Goal: Task Accomplishment & Management: Use online tool/utility

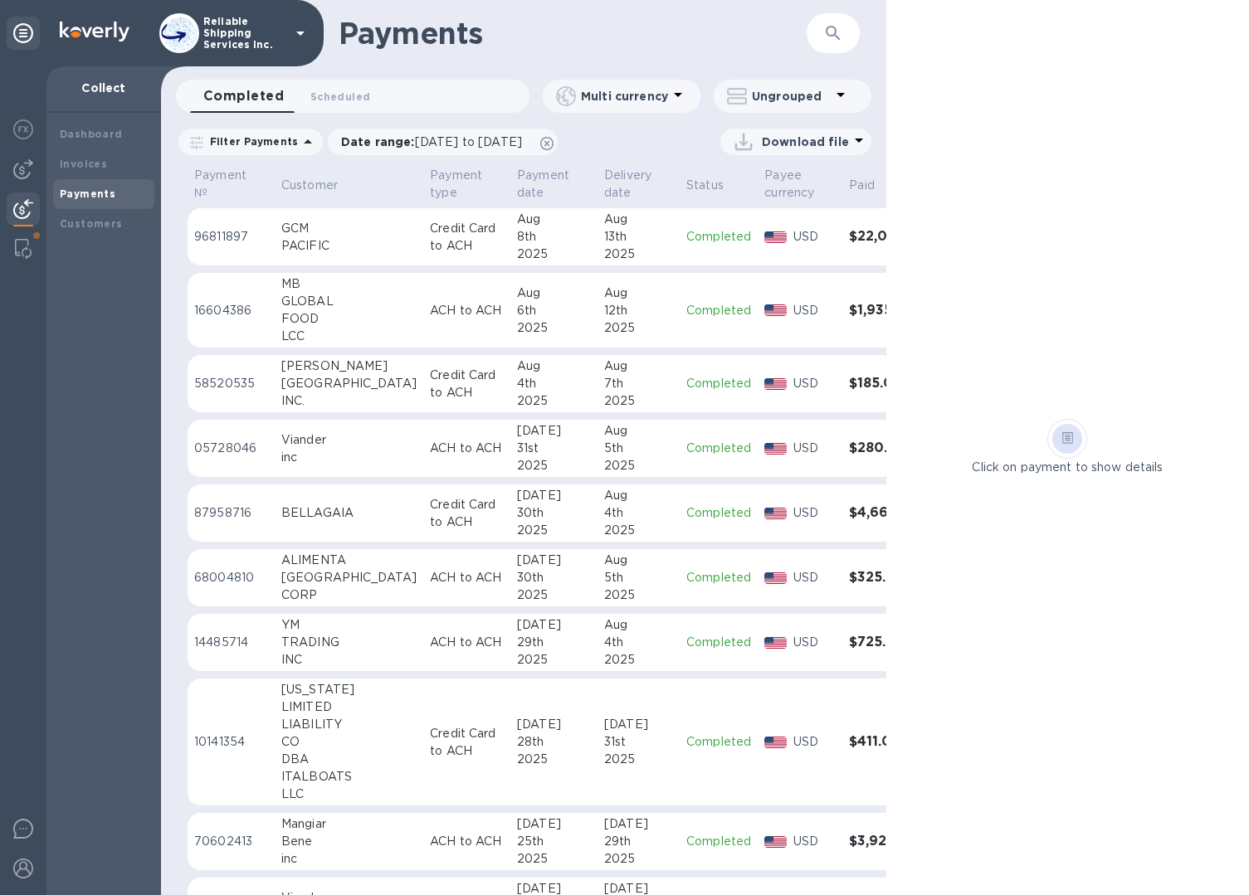
click at [744, 38] on h1 "Payments" at bounding box center [547, 33] width 416 height 35
click at [72, 164] on b "Invoices" at bounding box center [83, 164] width 47 height 12
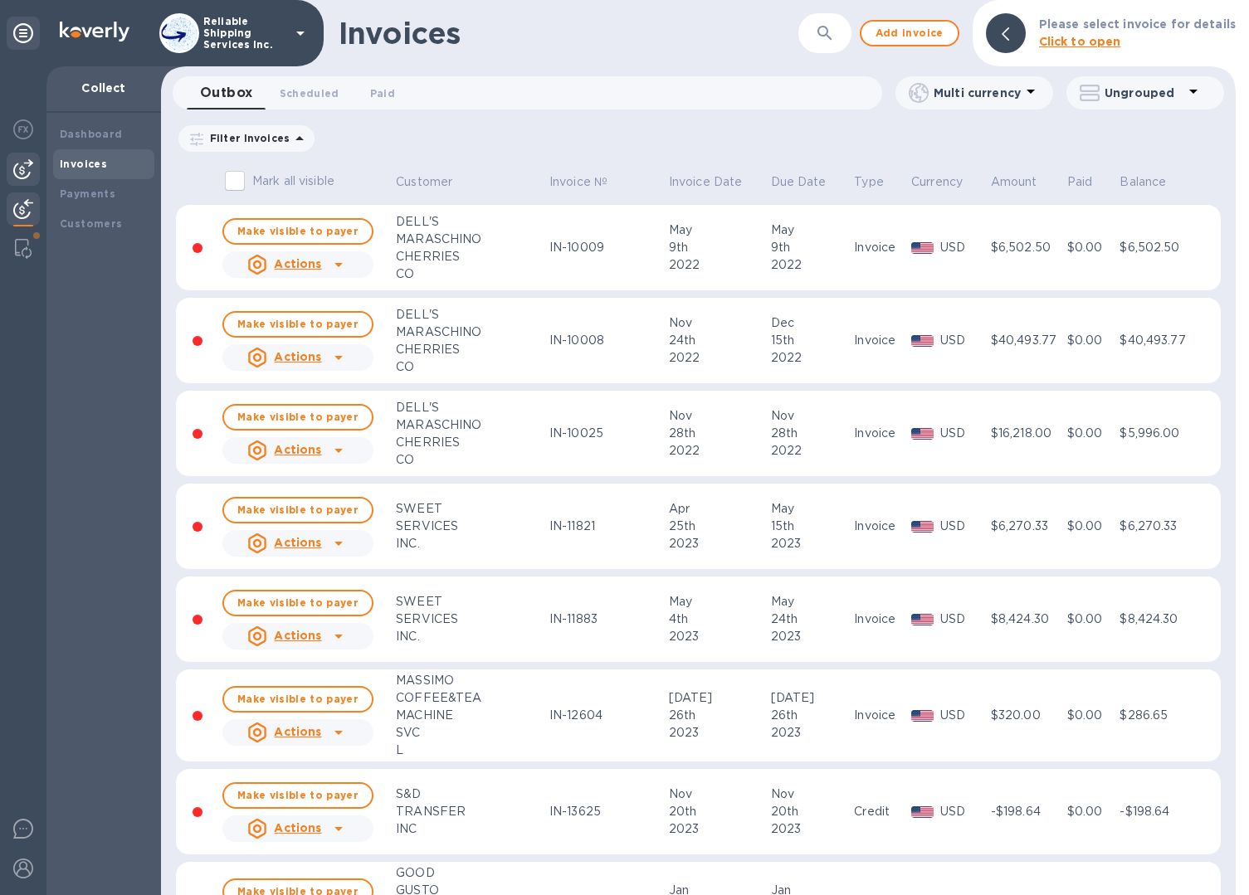
click at [30, 174] on img at bounding box center [23, 169] width 20 height 20
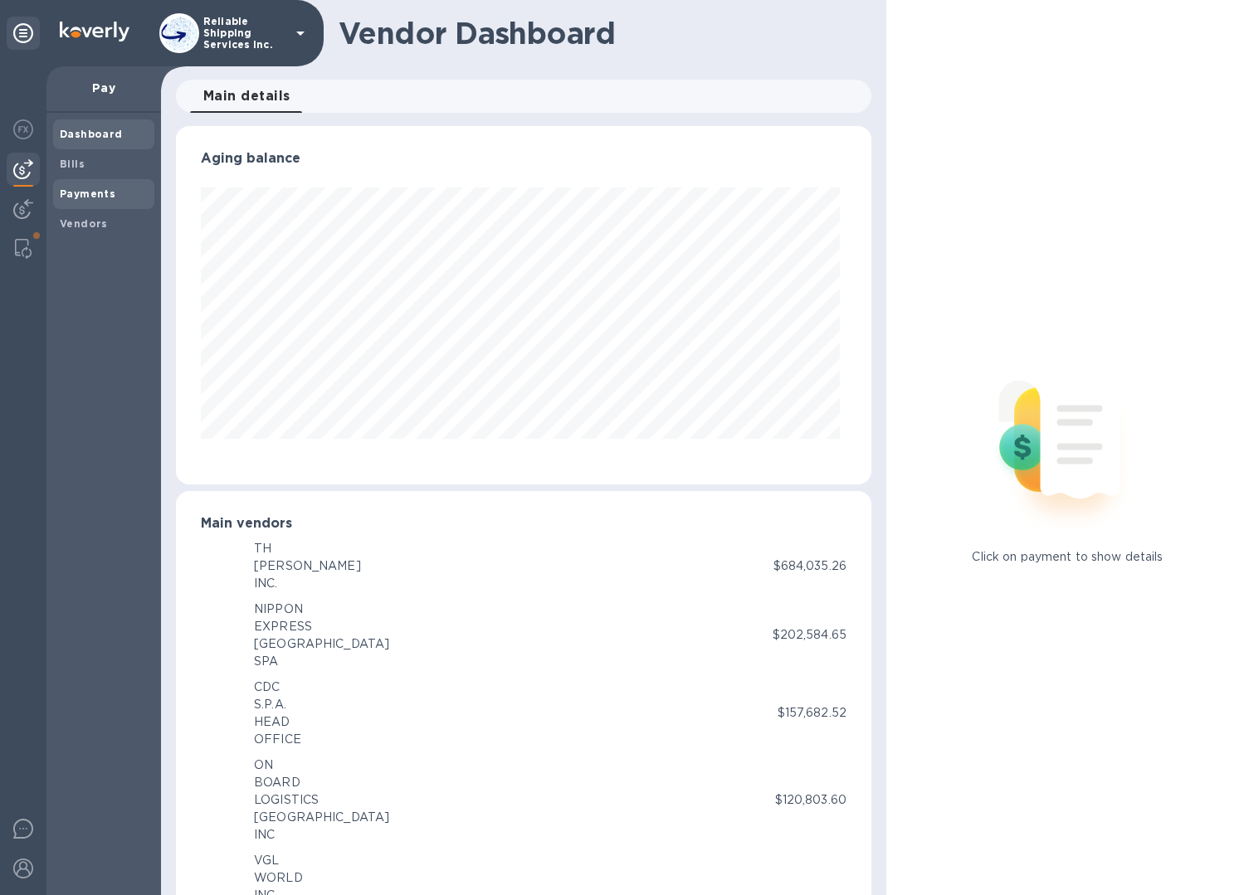
scroll to position [358, 689]
click at [88, 188] on b "Payments" at bounding box center [88, 194] width 56 height 12
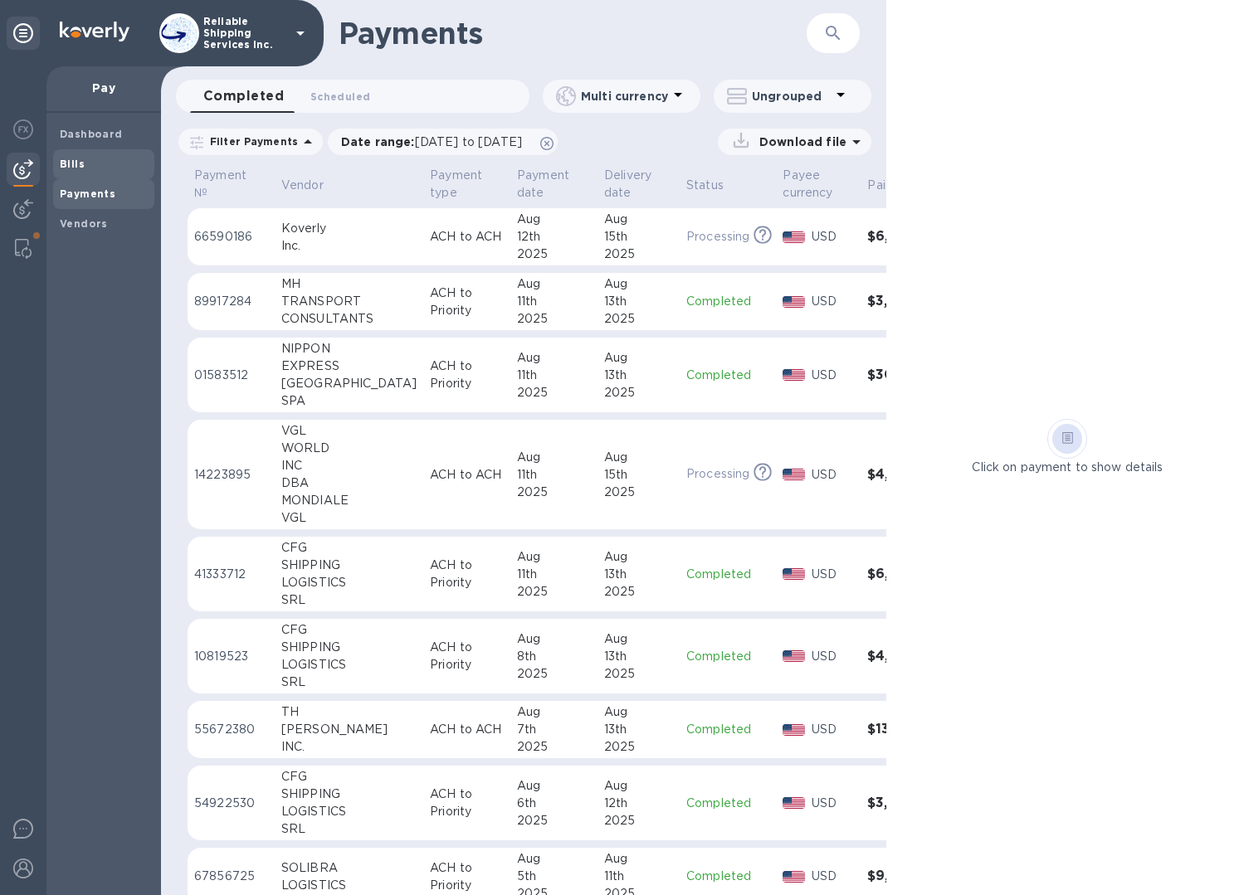
click at [93, 168] on span "Bills" at bounding box center [104, 164] width 88 height 17
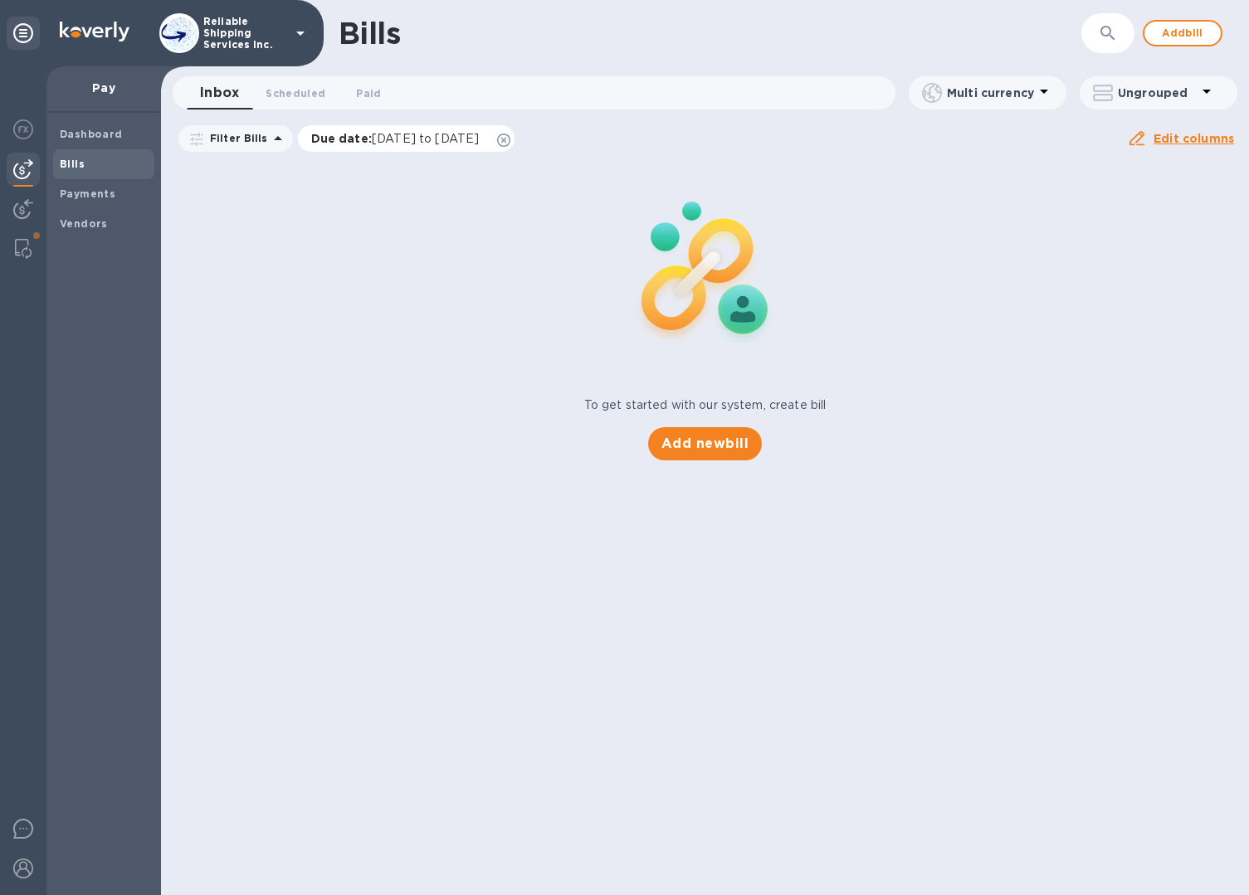
click at [510, 143] on icon at bounding box center [503, 140] width 13 height 13
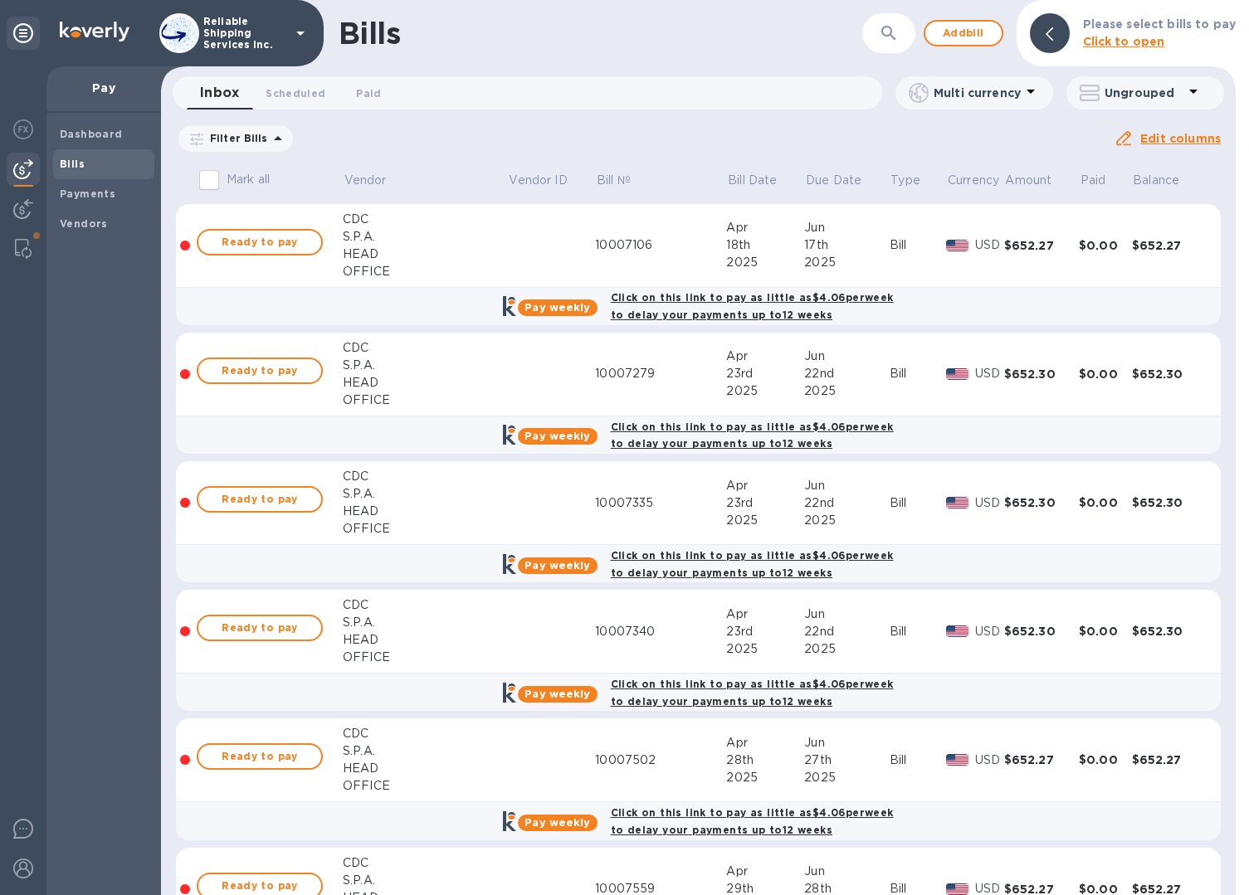
click at [1111, 38] on b "Click to open" at bounding box center [1124, 41] width 82 height 13
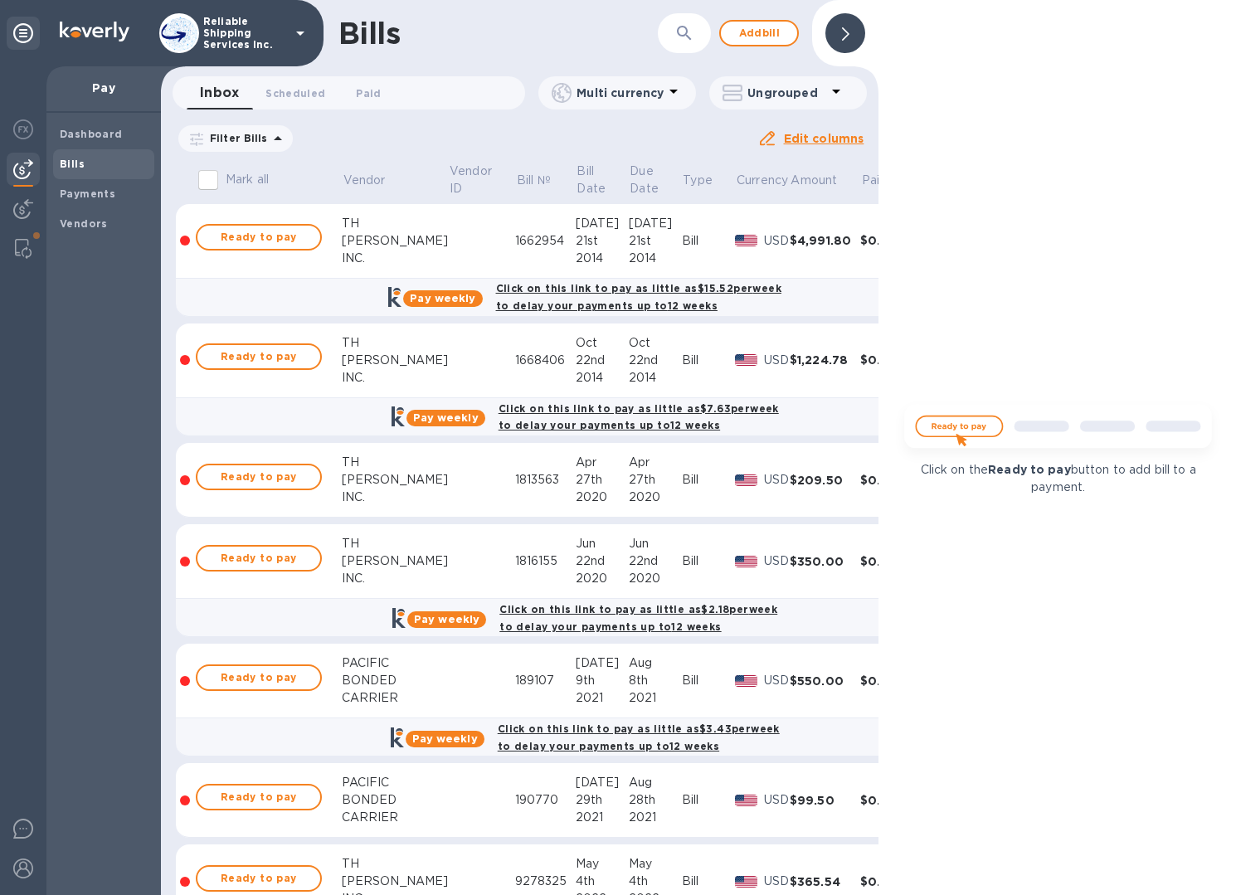
click at [678, 34] on icon "button" at bounding box center [685, 33] width 20 height 20
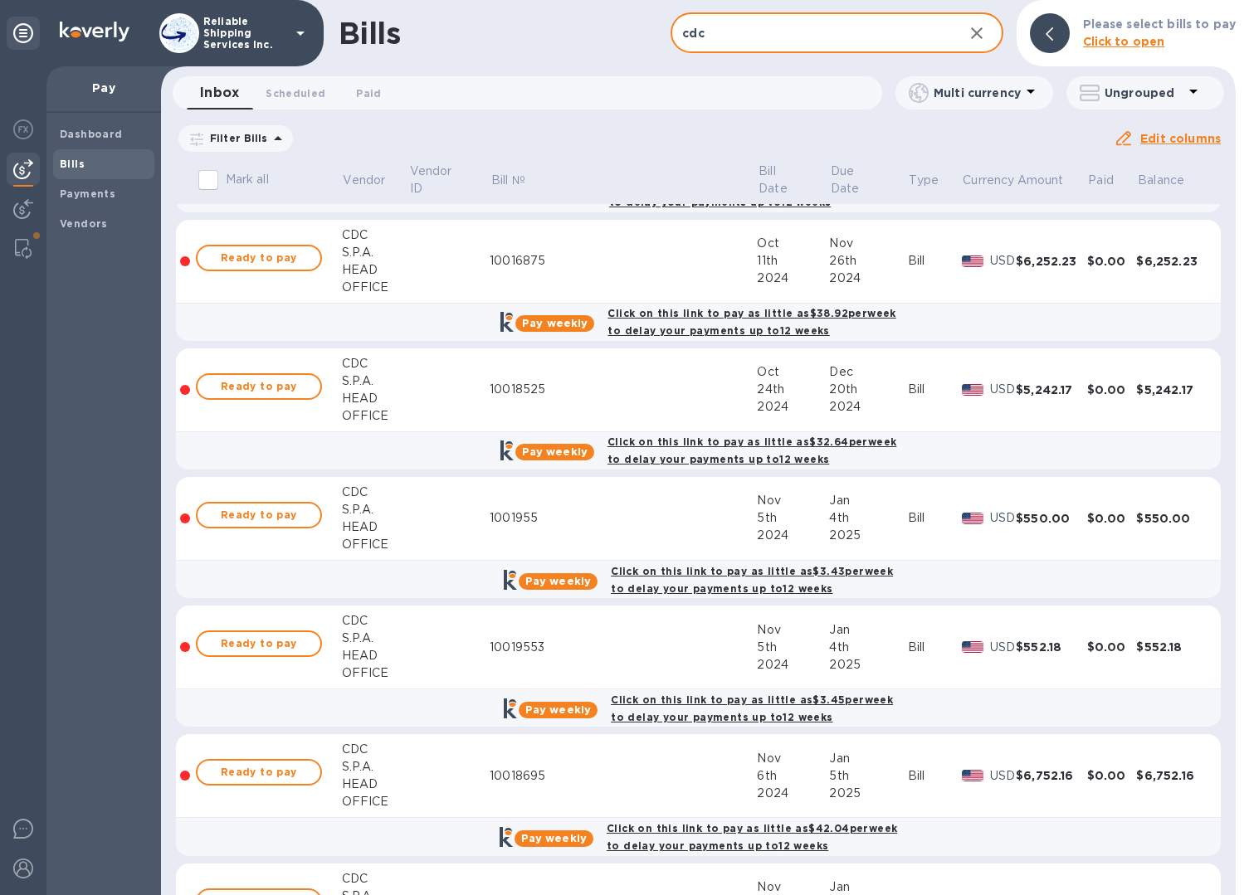
scroll to position [3402, 0]
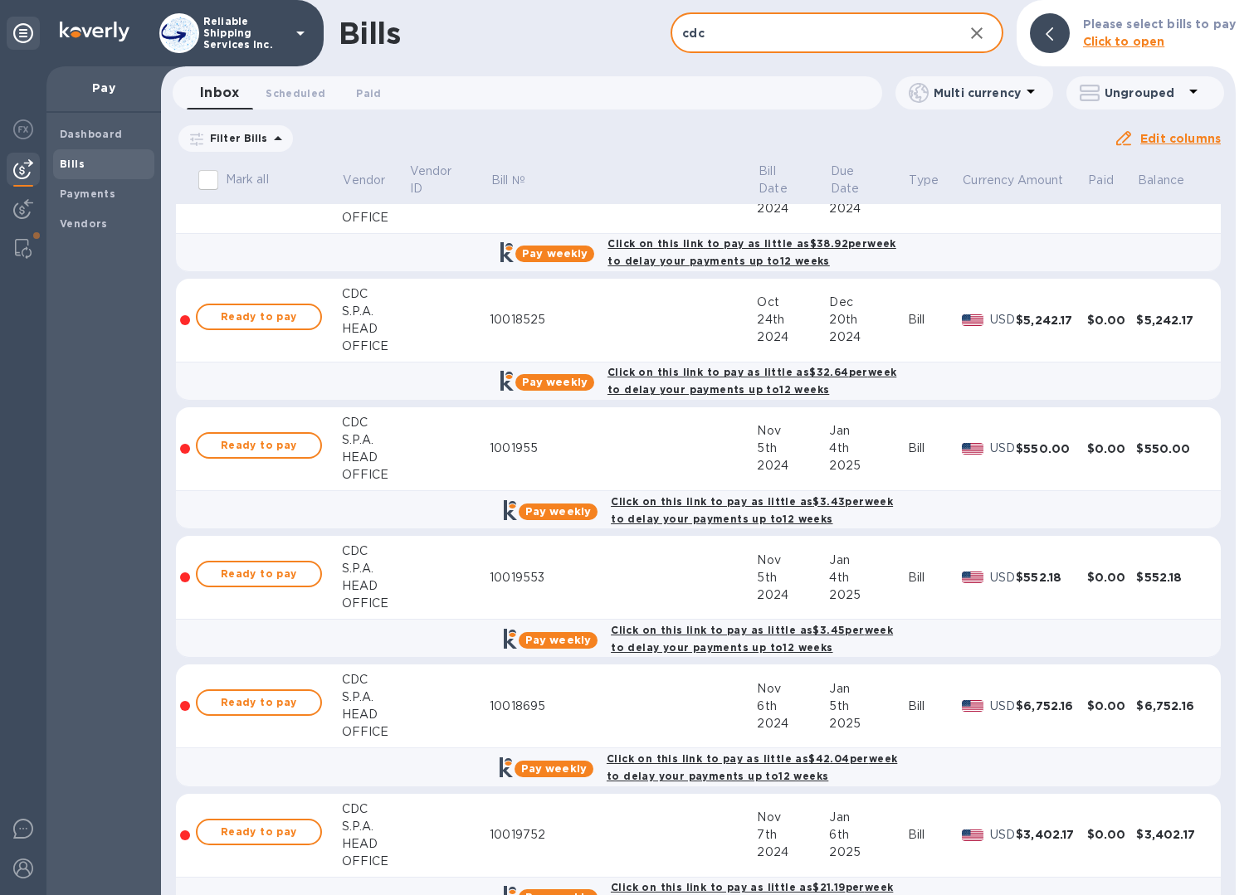
drag, startPoint x: 765, startPoint y: 27, endPoint x: 650, endPoint y: 32, distance: 114.6
click at [650, 32] on div "Bills cdc ​ Add bill Please select bills to pay Click to open" at bounding box center [698, 33] width 1074 height 66
paste input "10021211"
type input "10021211"
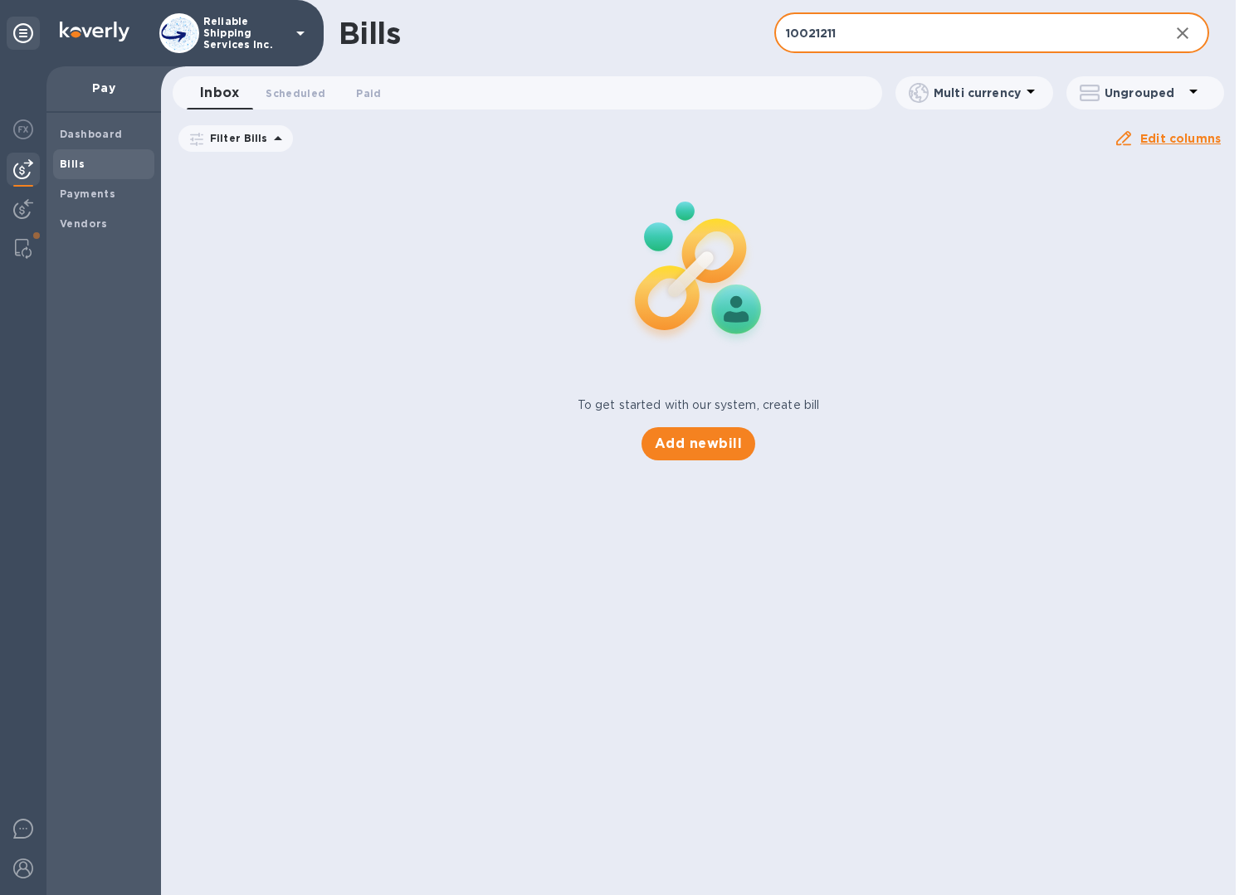
drag, startPoint x: 854, startPoint y: 36, endPoint x: 772, endPoint y: 38, distance: 82.2
click at [772, 38] on div "Bills 10021211 ​ Add bill" at bounding box center [698, 33] width 1074 height 66
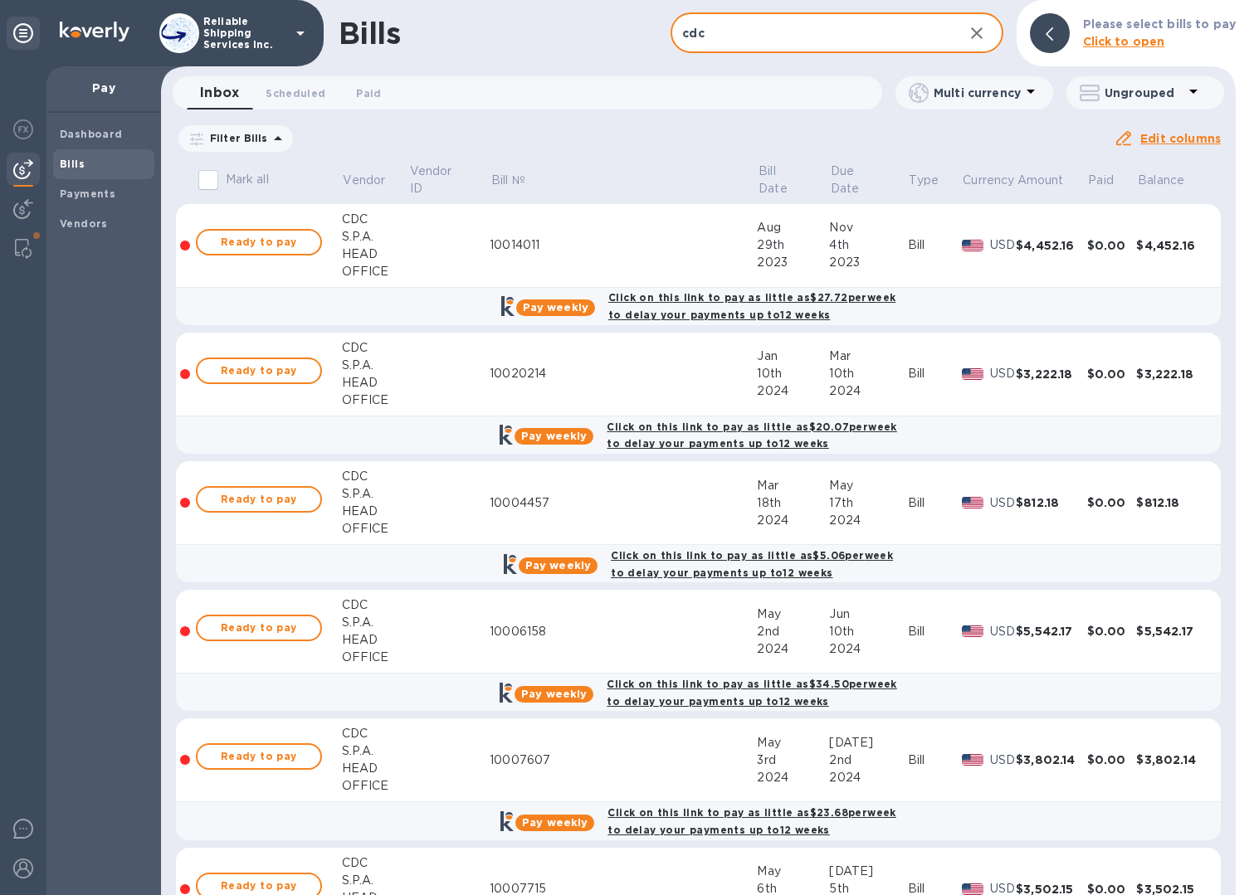
drag, startPoint x: 750, startPoint y: 39, endPoint x: 676, endPoint y: 36, distance: 73.9
click at [676, 36] on input "cdc" at bounding box center [809, 33] width 279 height 41
paste input "10000386"
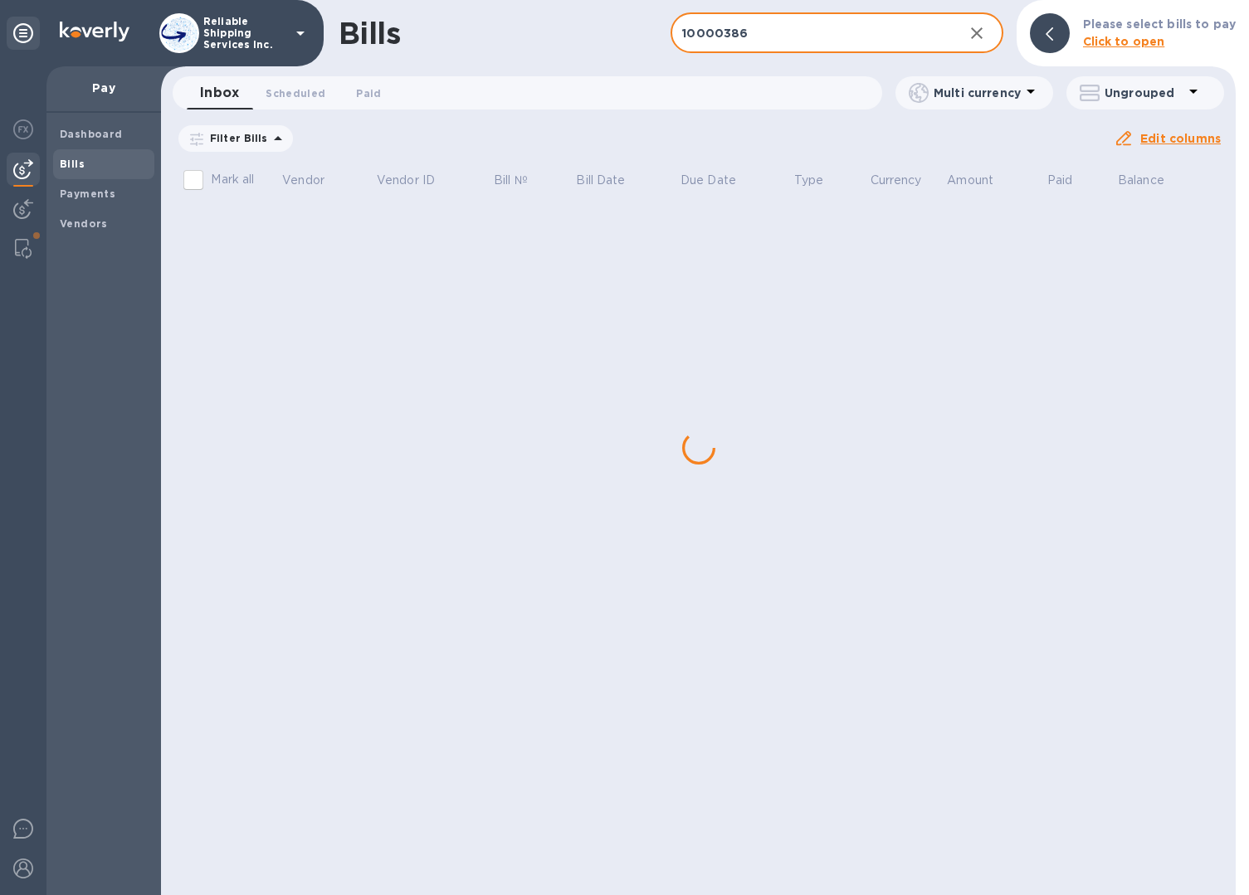
type input "10000386"
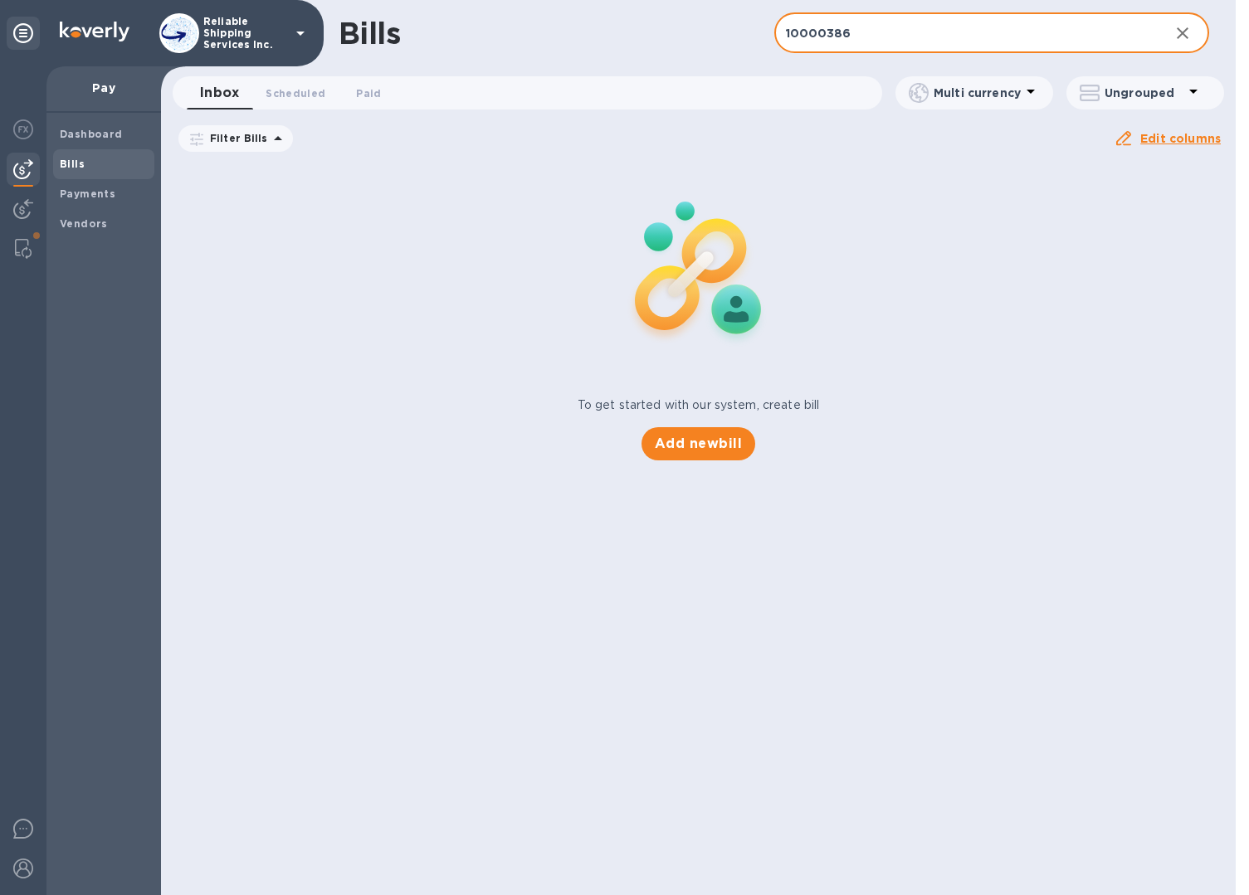
drag, startPoint x: 884, startPoint y: 22, endPoint x: 754, endPoint y: 33, distance: 130.7
click at [754, 33] on div "Bills 10000386 ​ Add bill" at bounding box center [698, 33] width 1074 height 66
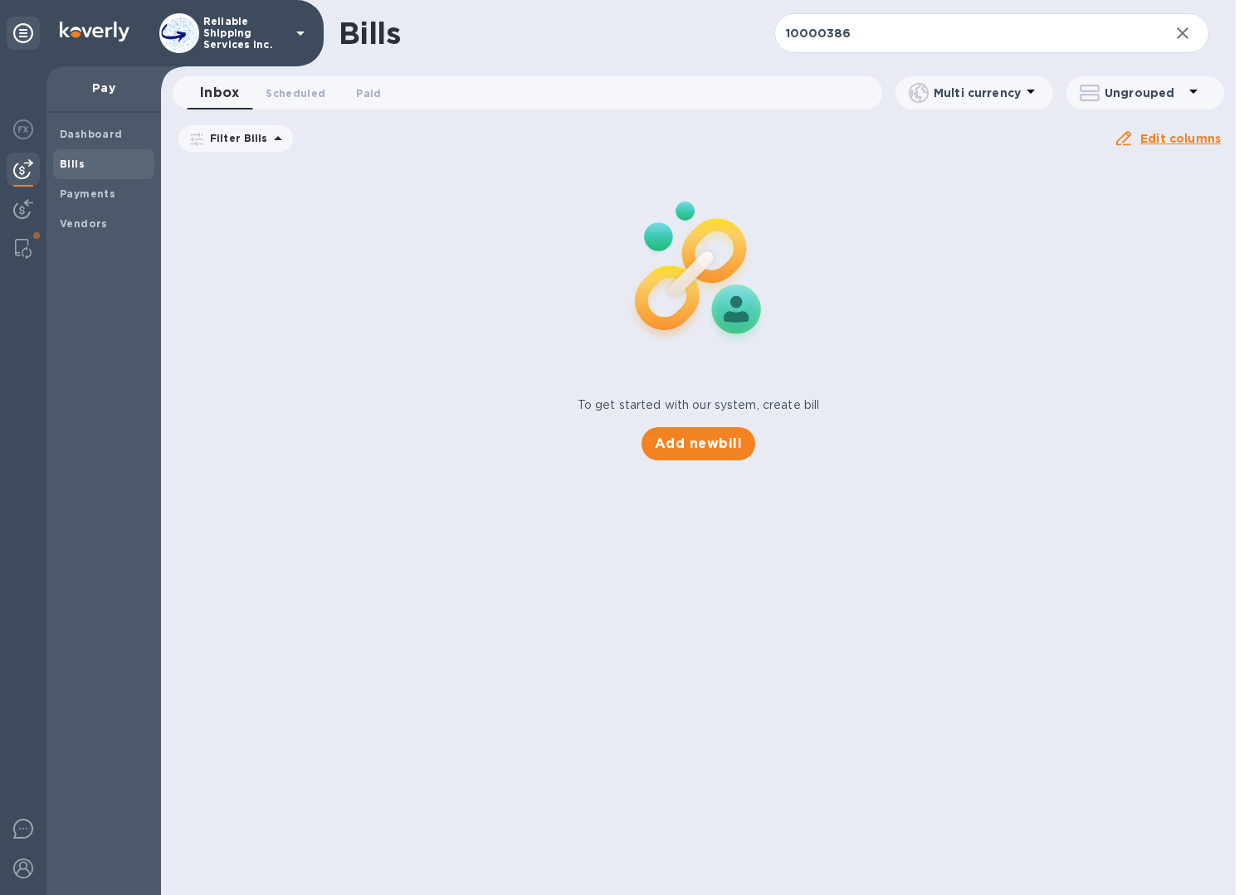
click at [88, 159] on span "Bills" at bounding box center [104, 164] width 88 height 17
click at [27, 207] on img at bounding box center [23, 209] width 20 height 20
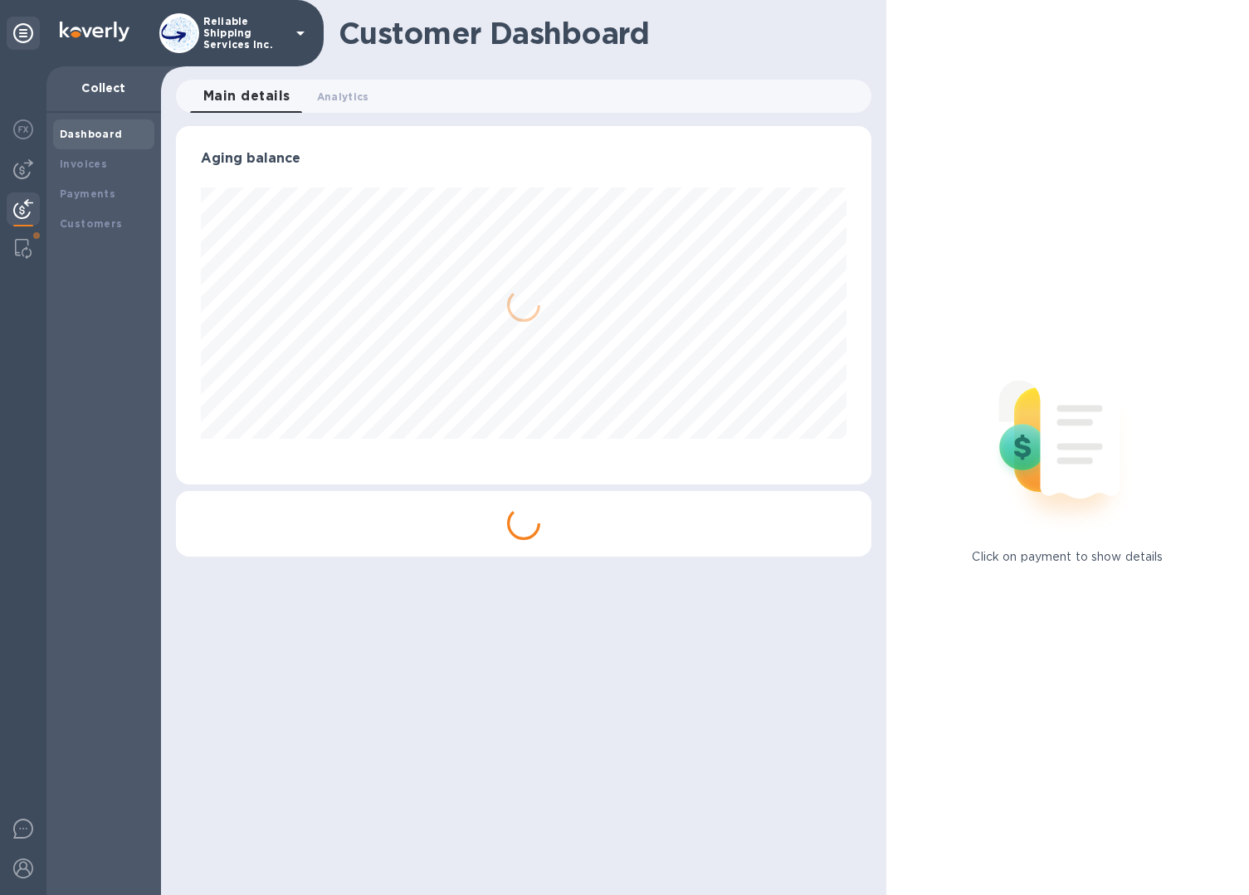
scroll to position [358, 695]
click at [18, 173] on img at bounding box center [23, 169] width 20 height 20
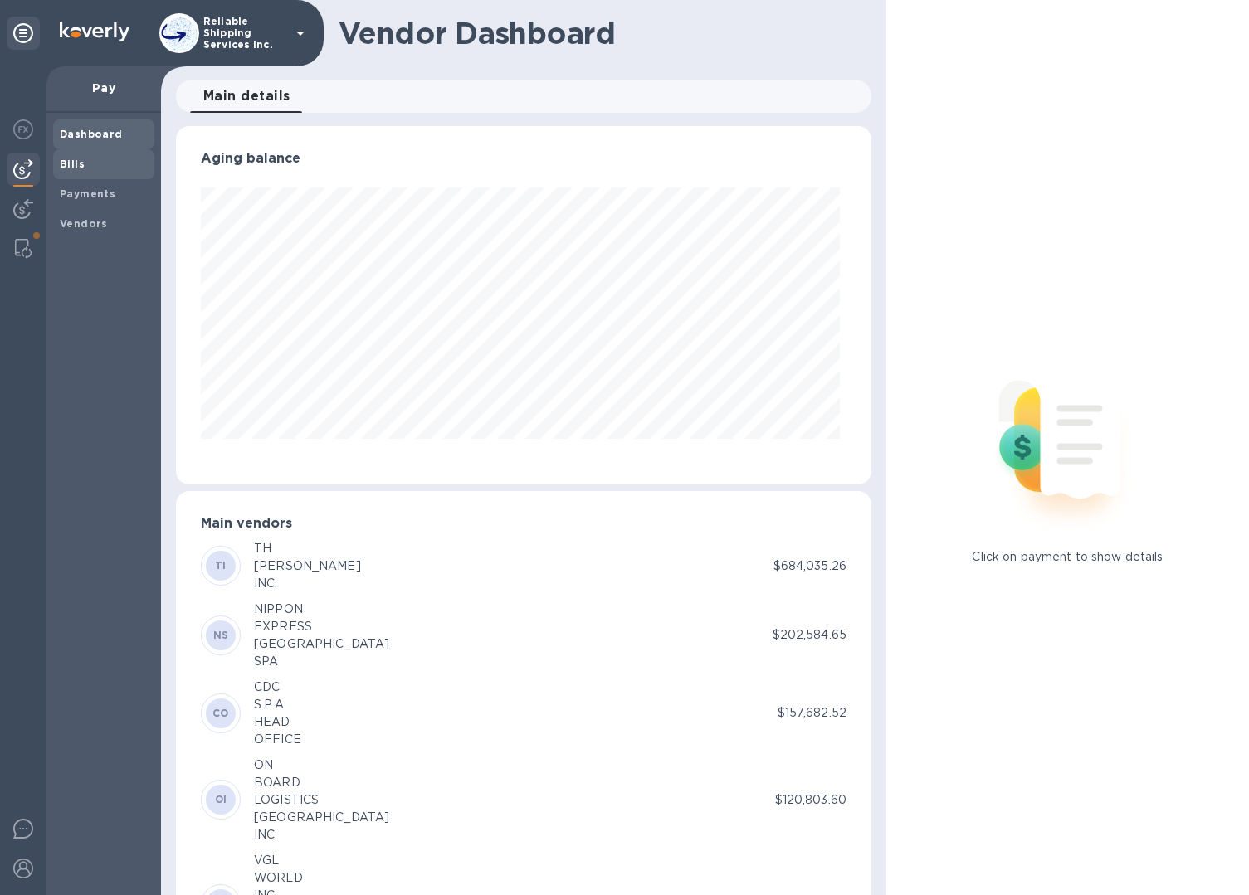
scroll to position [358, 689]
click at [100, 166] on span "Bills" at bounding box center [104, 164] width 88 height 17
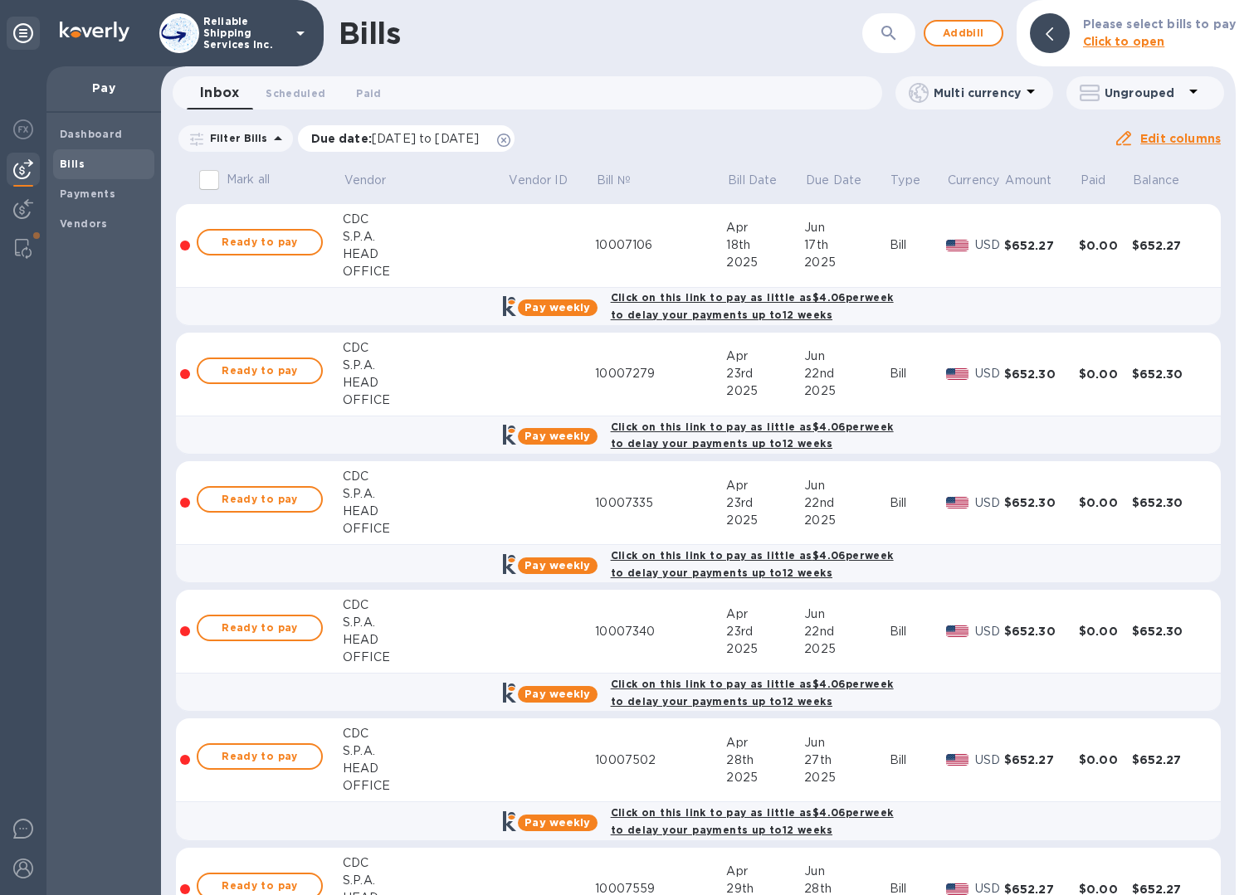
click at [510, 141] on icon at bounding box center [503, 140] width 13 height 13
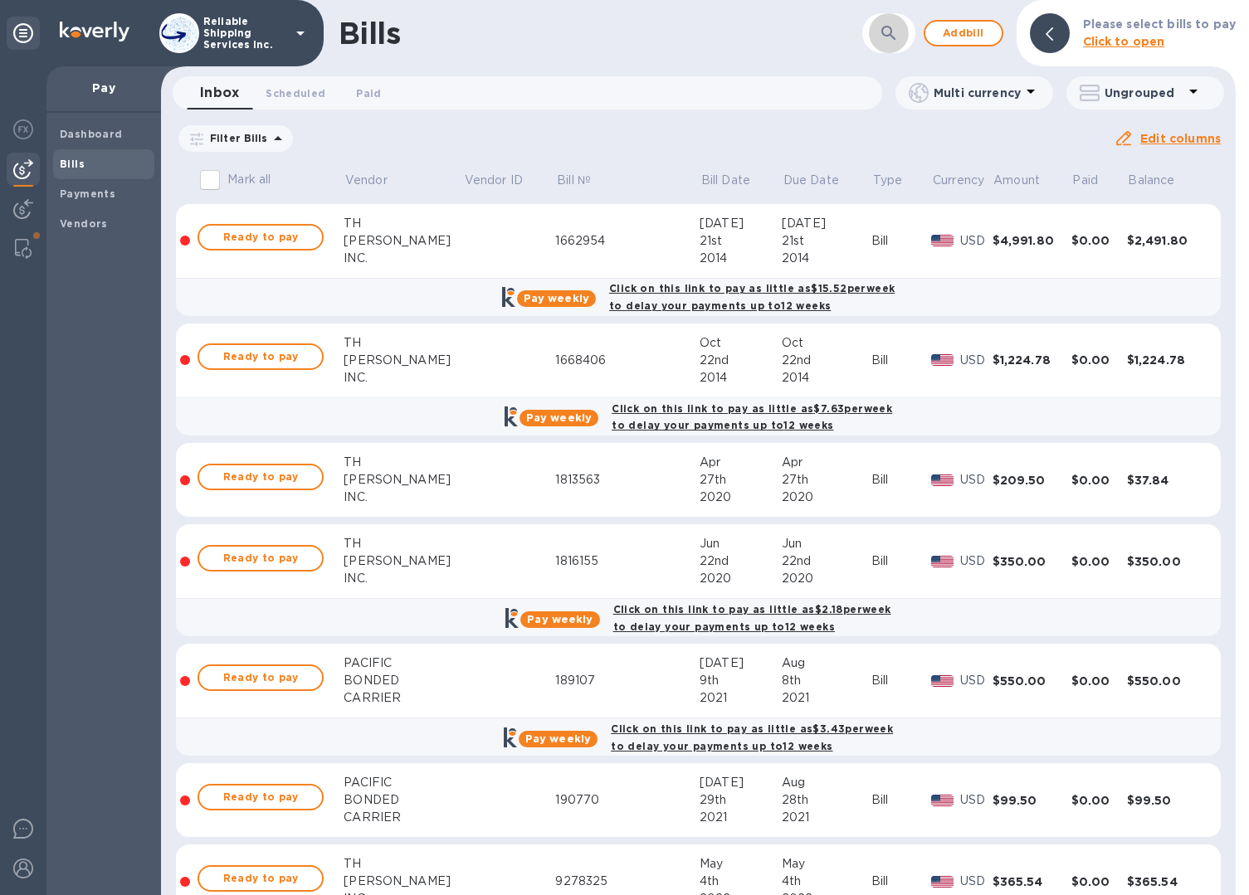
click at [884, 38] on icon "button" at bounding box center [889, 33] width 20 height 20
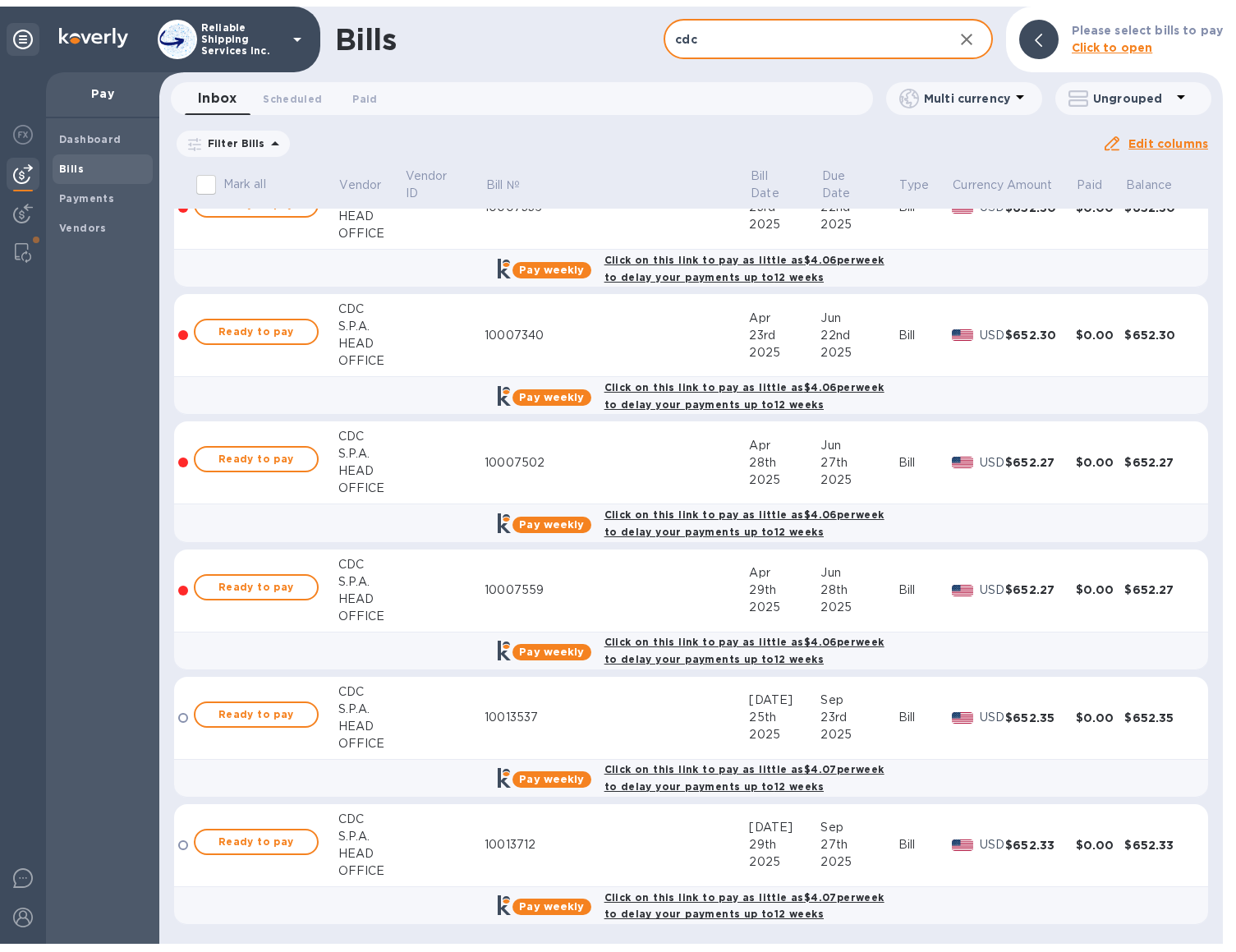
scroll to position [7934, 0]
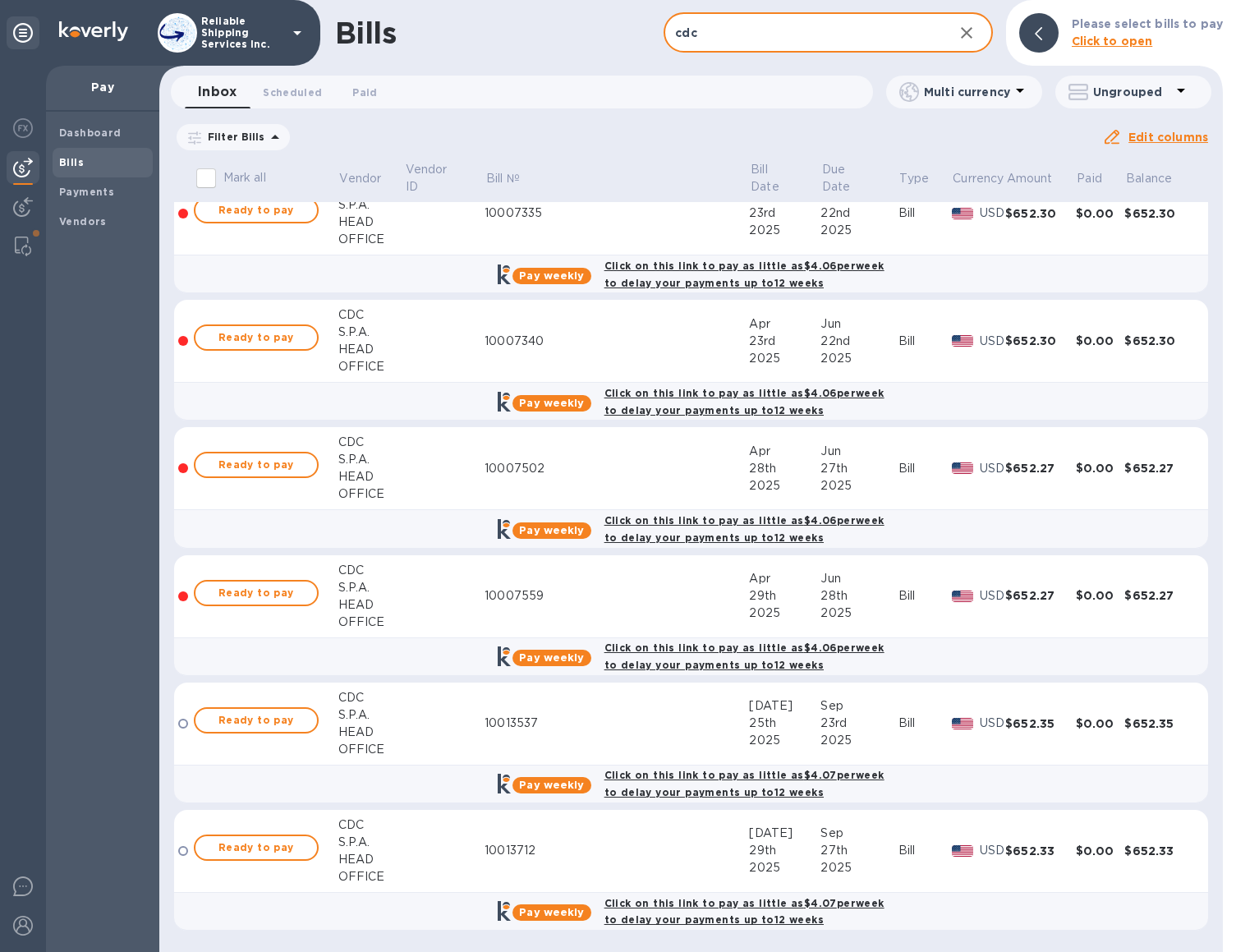
drag, startPoint x: 675, startPoint y: 40, endPoint x: 638, endPoint y: 39, distance: 37.0
click at [638, 39] on div "Bills cdc ​ Add bill Please select bills to pay Click to open" at bounding box center [691, 33] width 1063 height 65
paste input "10022813"
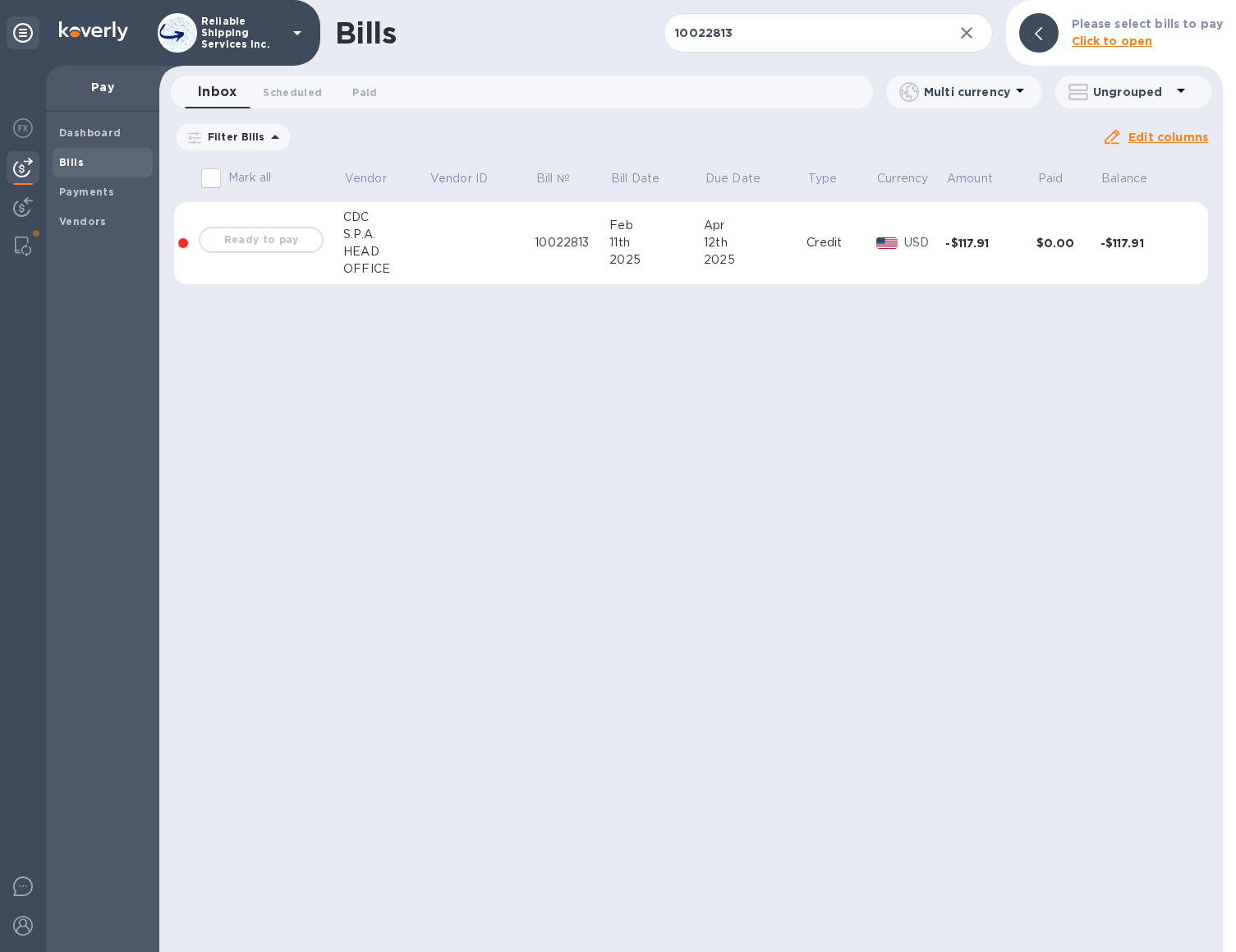
click at [227, 241] on div "Ready to pay" at bounding box center [260, 239] width 132 height 33
click at [277, 238] on div "Ready to pay" at bounding box center [260, 239] width 132 height 33
click at [277, 238] on div "Ready to pay" at bounding box center [260, 239] width 132 height 33
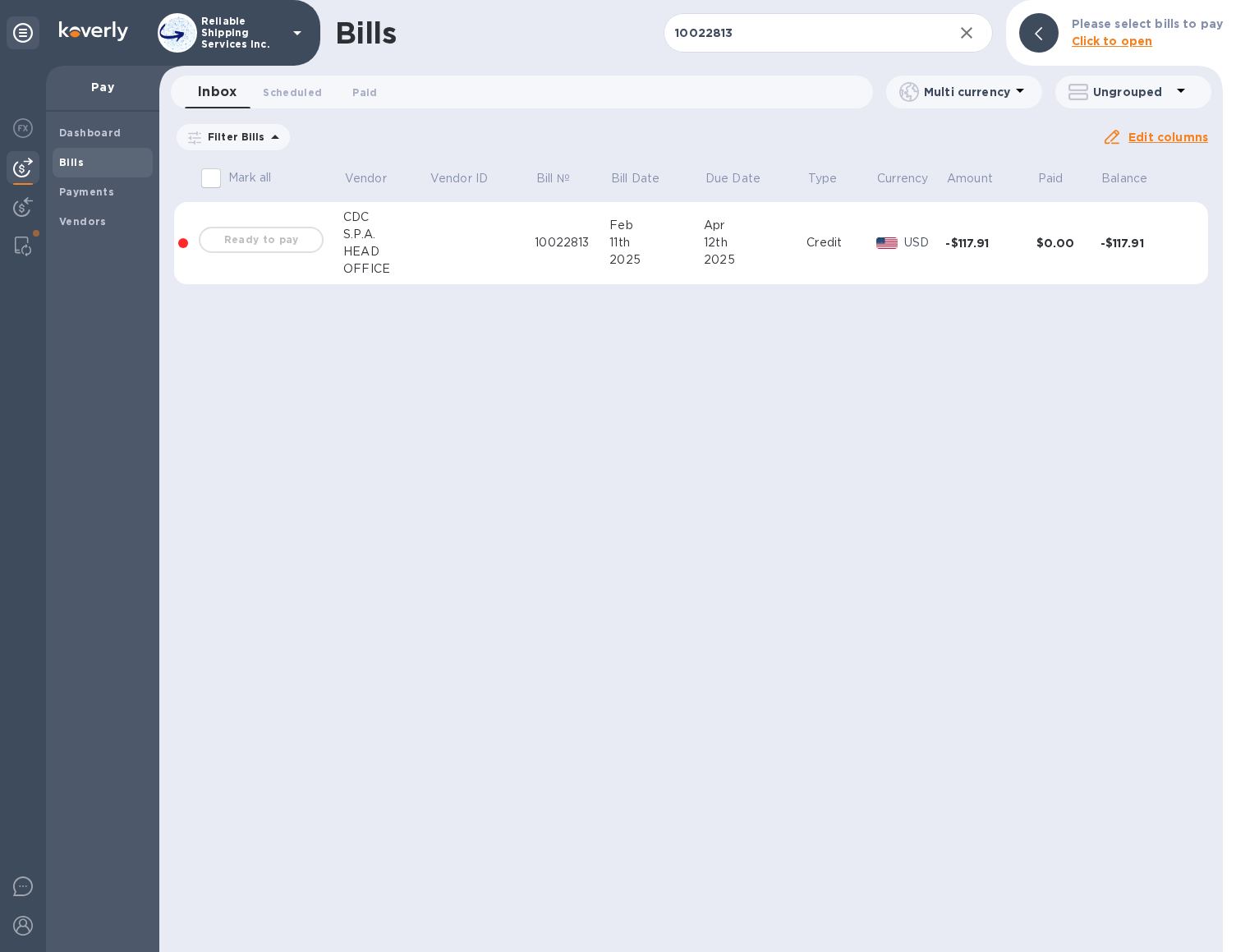
click at [1101, 232] on td "-$117.91" at bounding box center [1146, 243] width 91 height 83
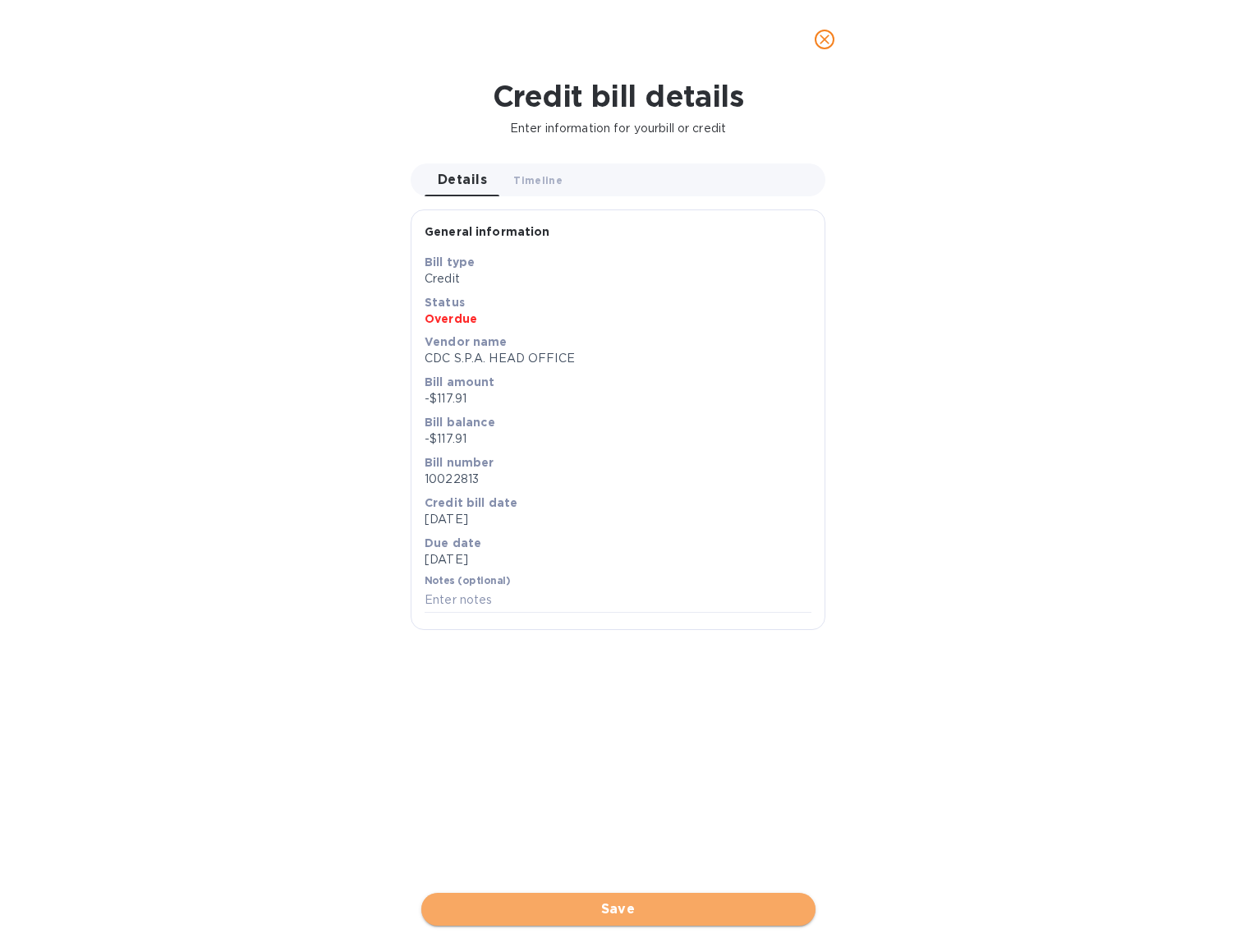
click at [638, 885] on span "Save" at bounding box center [618, 908] width 368 height 20
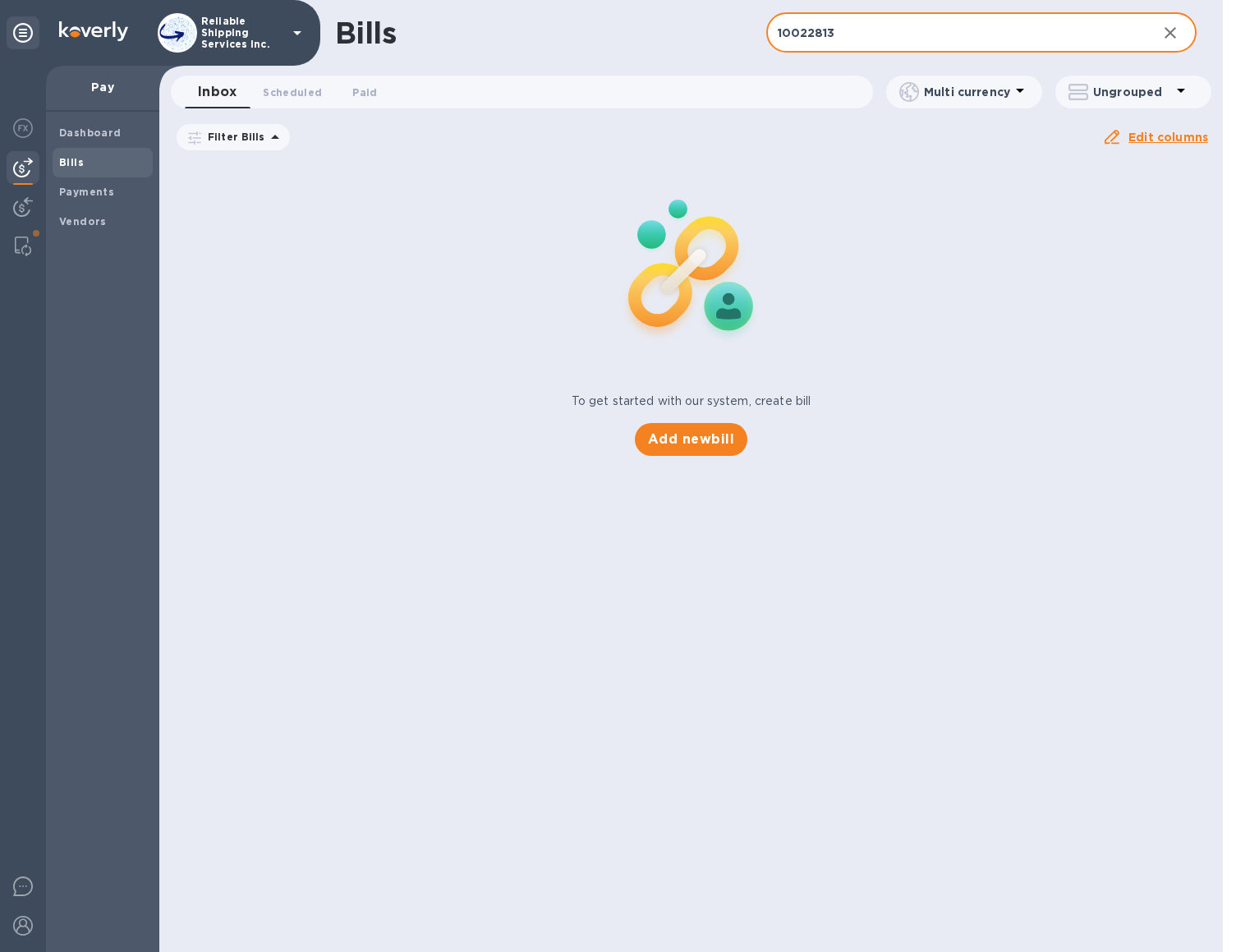
click at [824, 36] on input "10022813" at bounding box center [955, 33] width 378 height 41
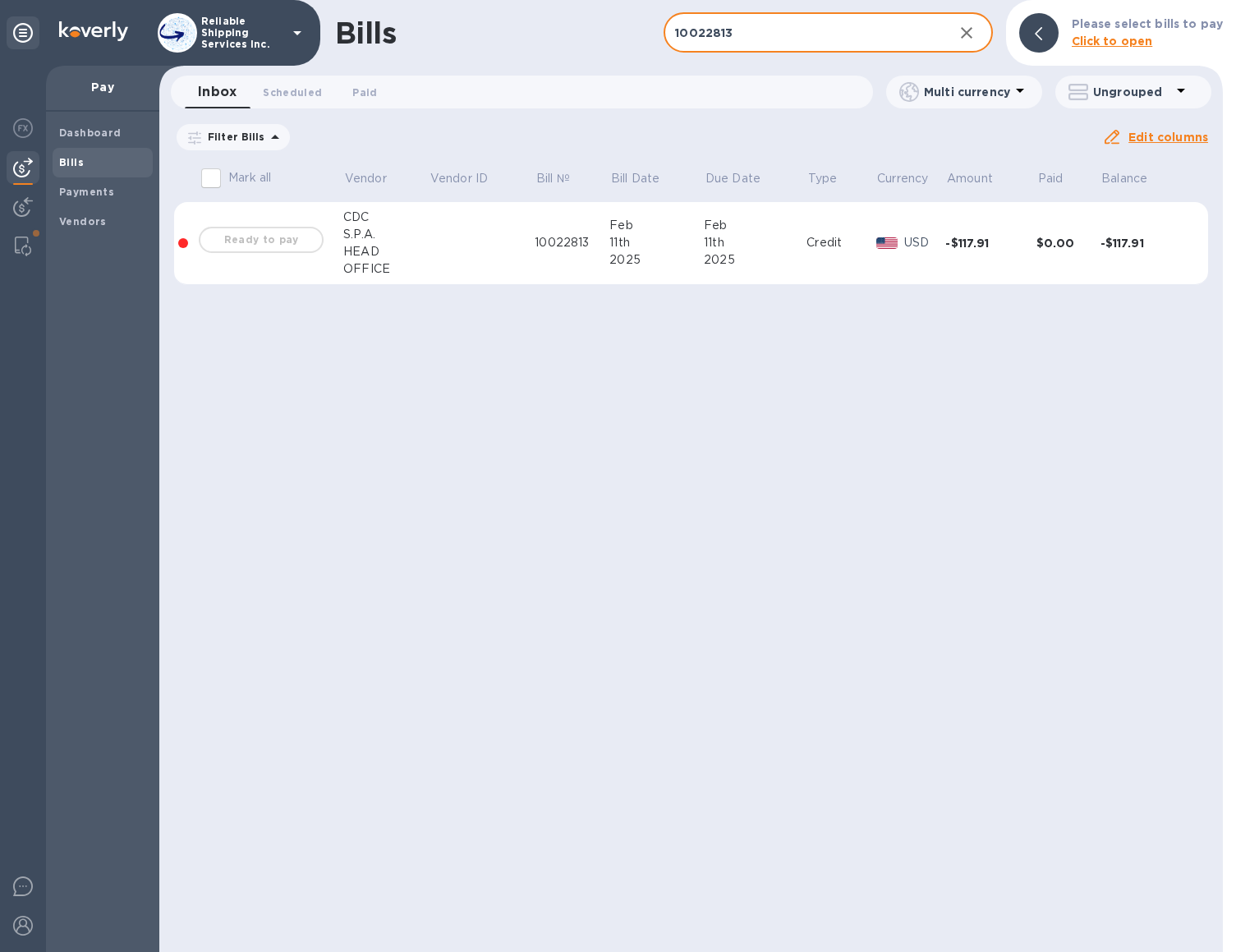
click at [890, 29] on input "10022813" at bounding box center [801, 33] width 276 height 41
click at [276, 224] on div "Ready to pay" at bounding box center [260, 239] width 132 height 33
click at [263, 237] on div "Ready to pay" at bounding box center [260, 239] width 132 height 33
click at [284, 235] on div "Ready to pay" at bounding box center [260, 239] width 132 height 33
drag, startPoint x: 777, startPoint y: 26, endPoint x: 569, endPoint y: 22, distance: 208.0
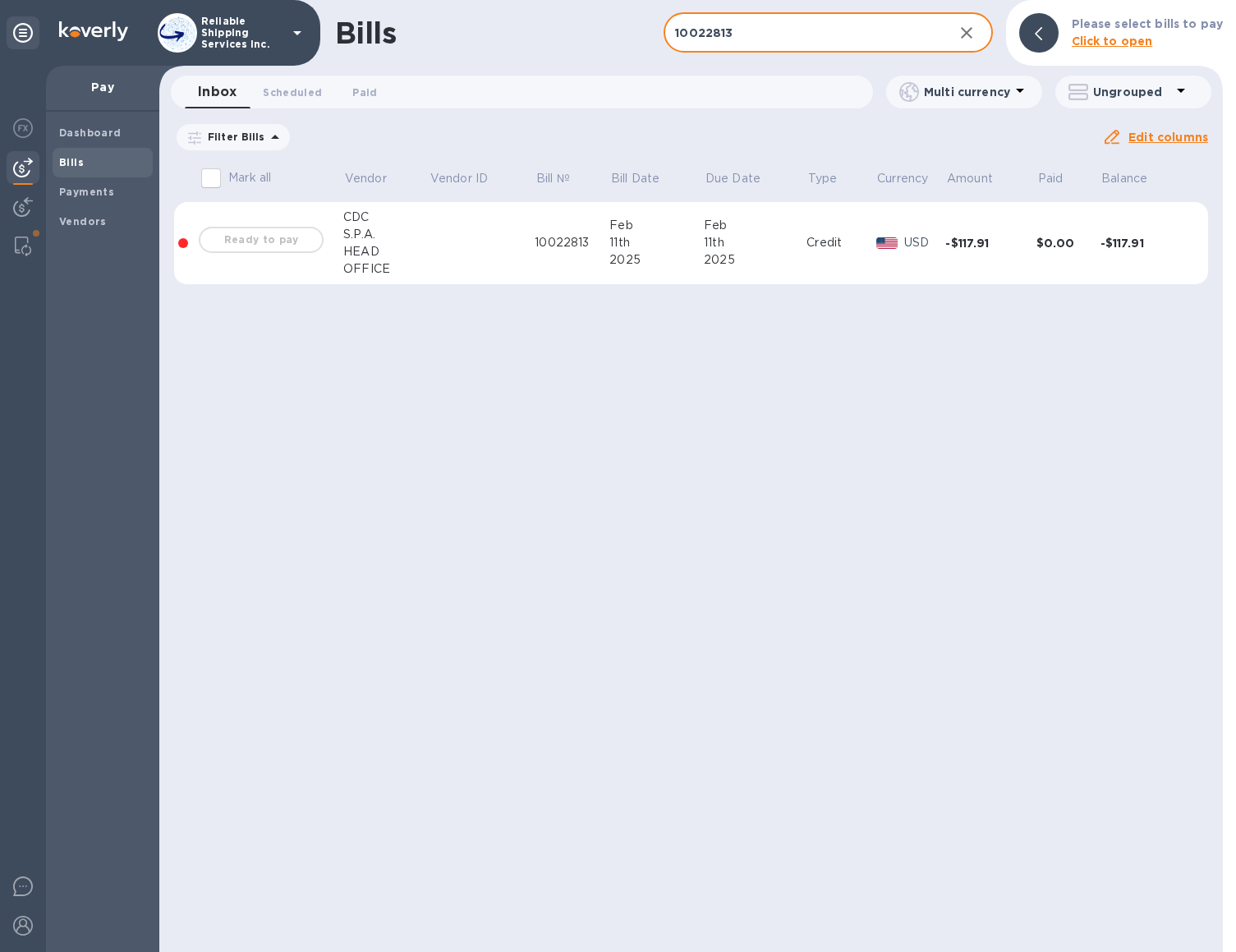
click at [569, 22] on div "Bills 10022813 ​ Add bill Please select bills to pay Click to open" at bounding box center [691, 33] width 1063 height 65
paste input "13537"
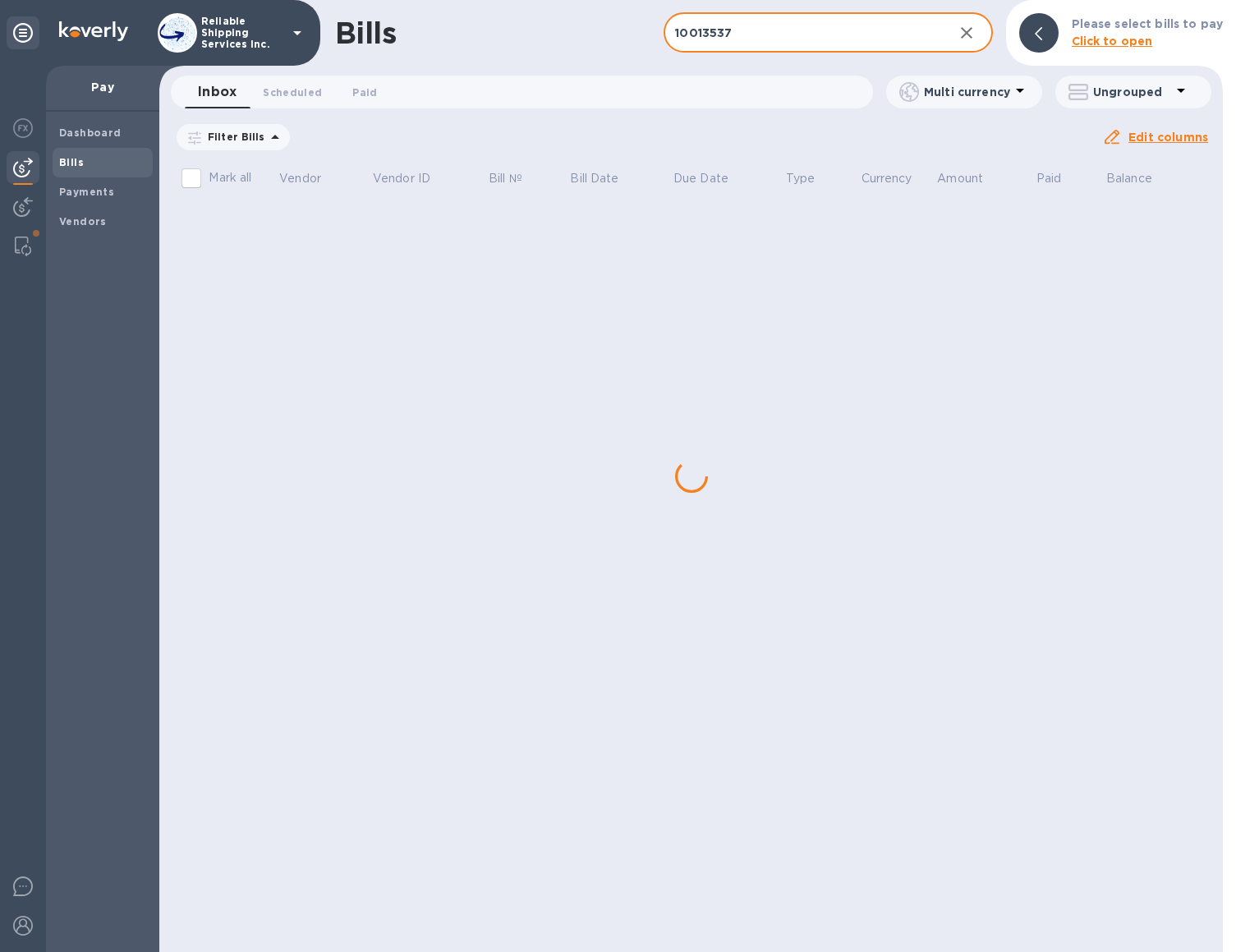
type input "10013537"
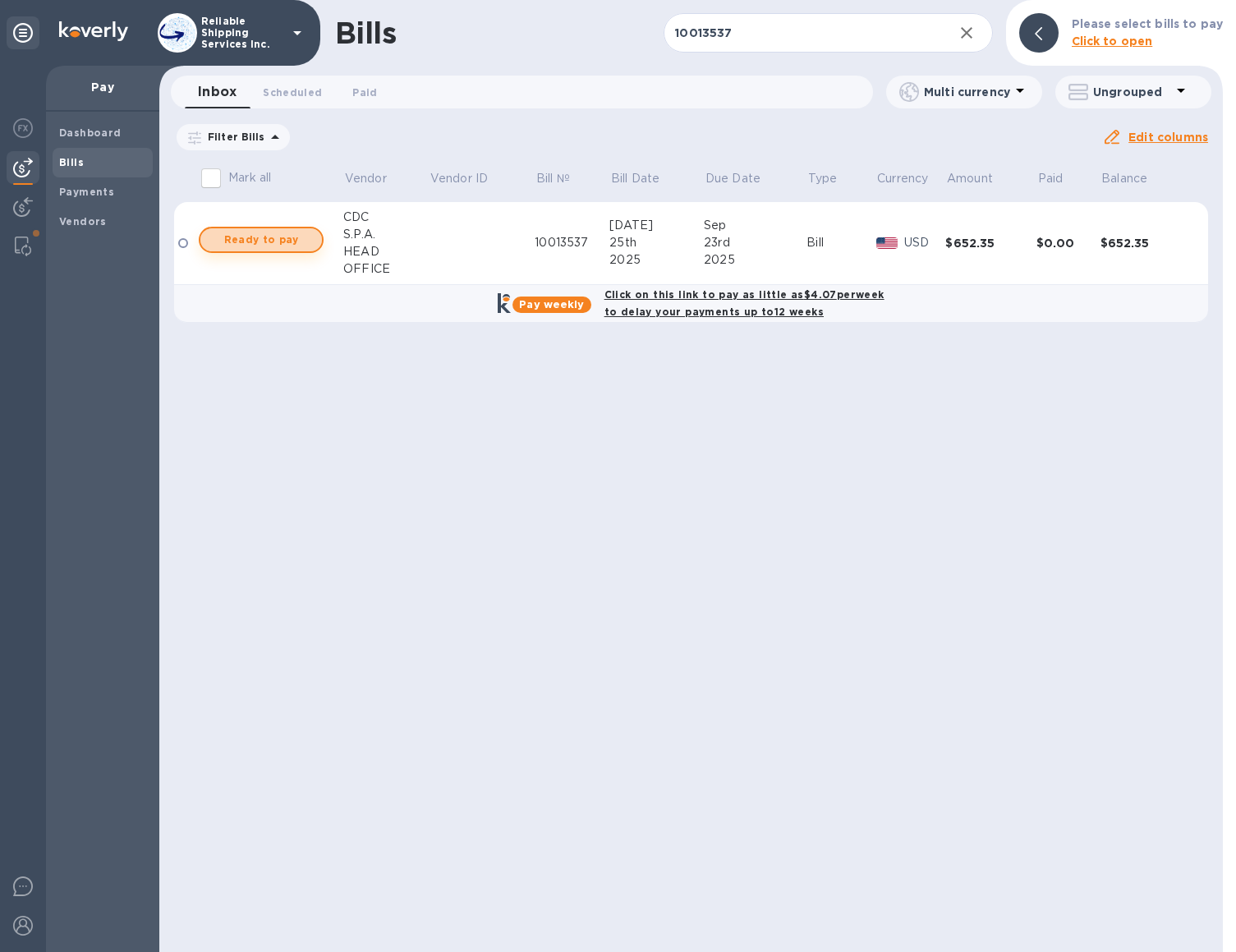
click at [284, 243] on span "Ready to pay" at bounding box center [261, 239] width 95 height 20
checkbox input "true"
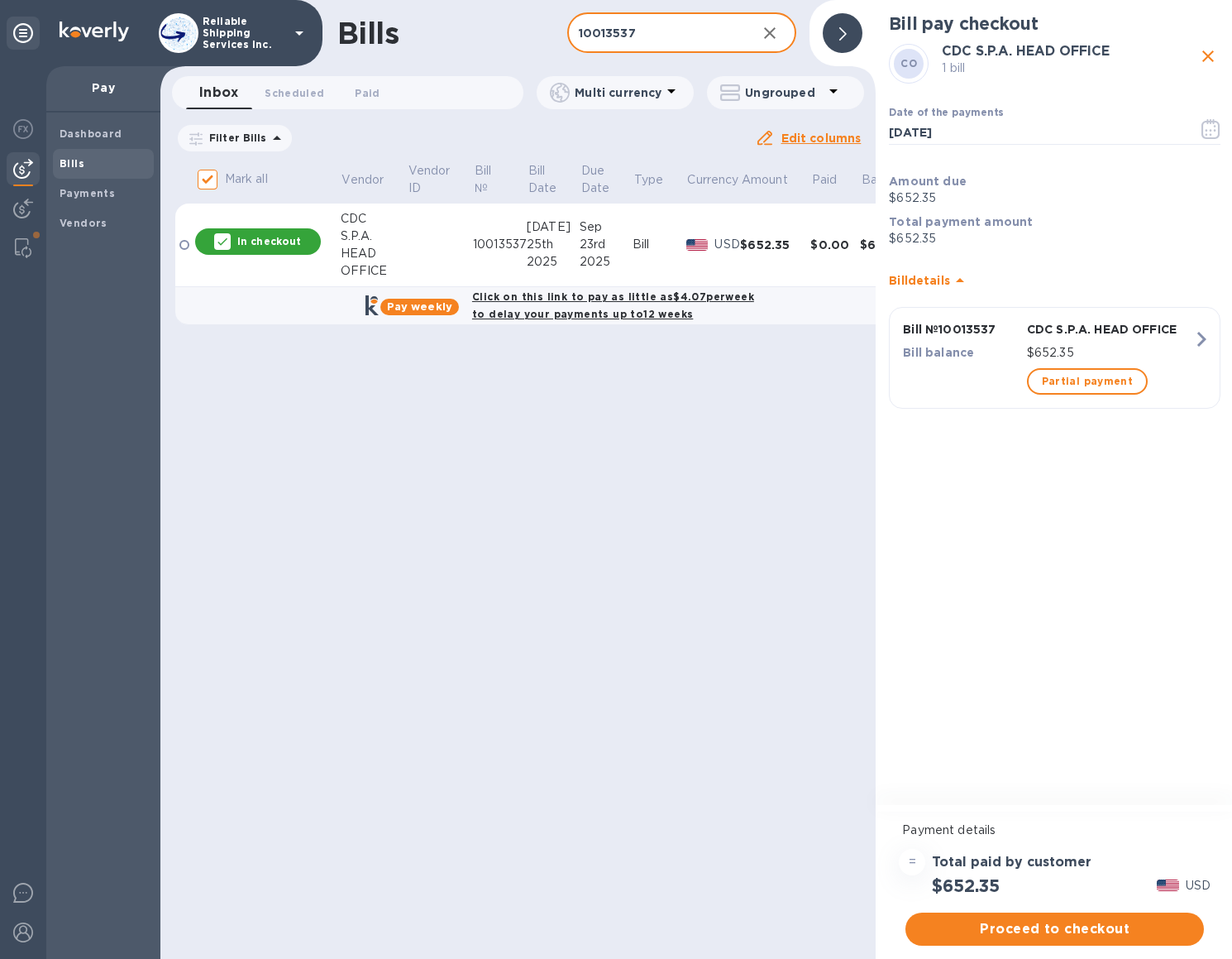
drag, startPoint x: 681, startPoint y: 40, endPoint x: 538, endPoint y: 29, distance: 143.4
click at [538, 29] on div "Bills 10013537 ​ Add bill" at bounding box center [518, 33] width 716 height 66
paste input "712"
type input "10013712"
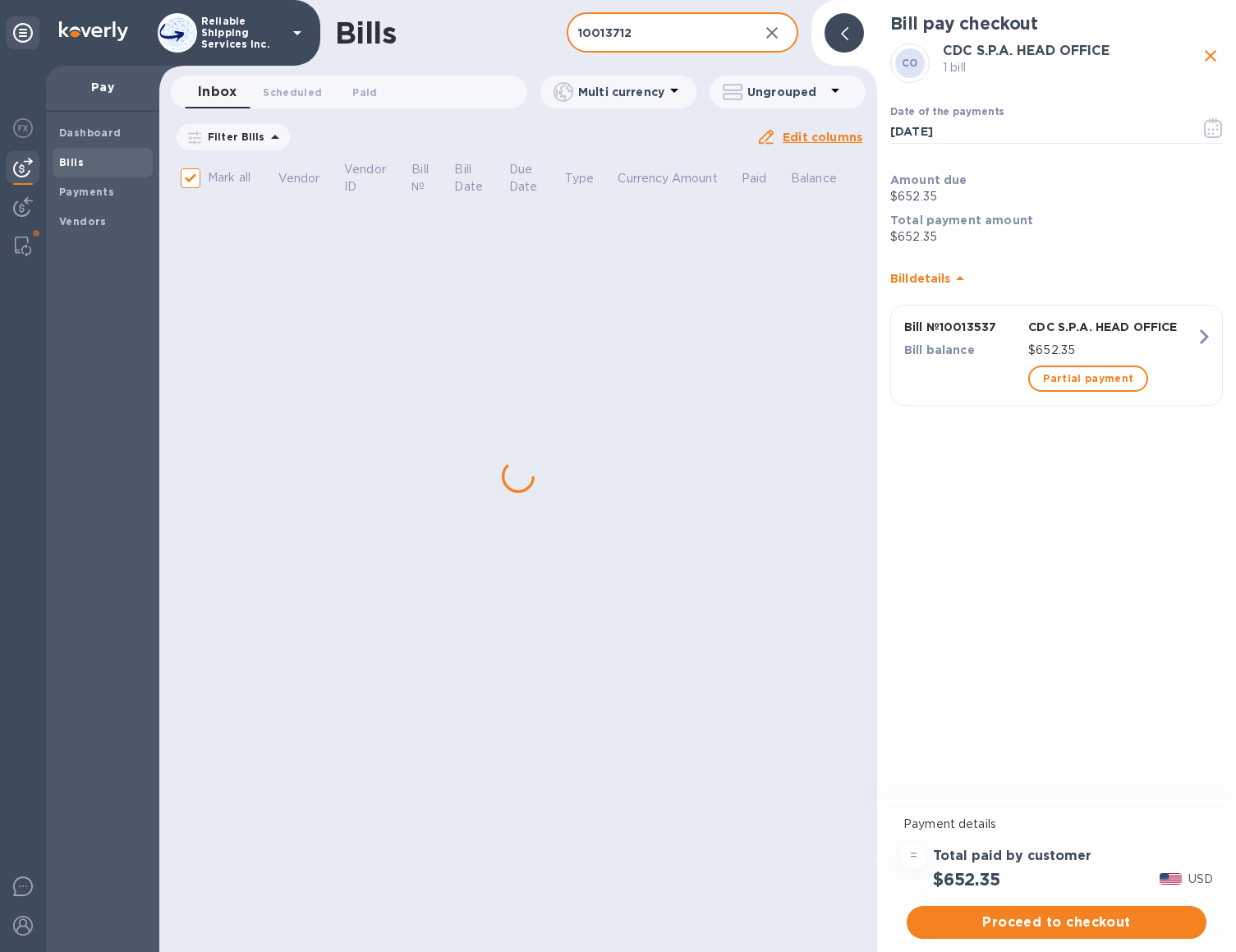
checkbox input "false"
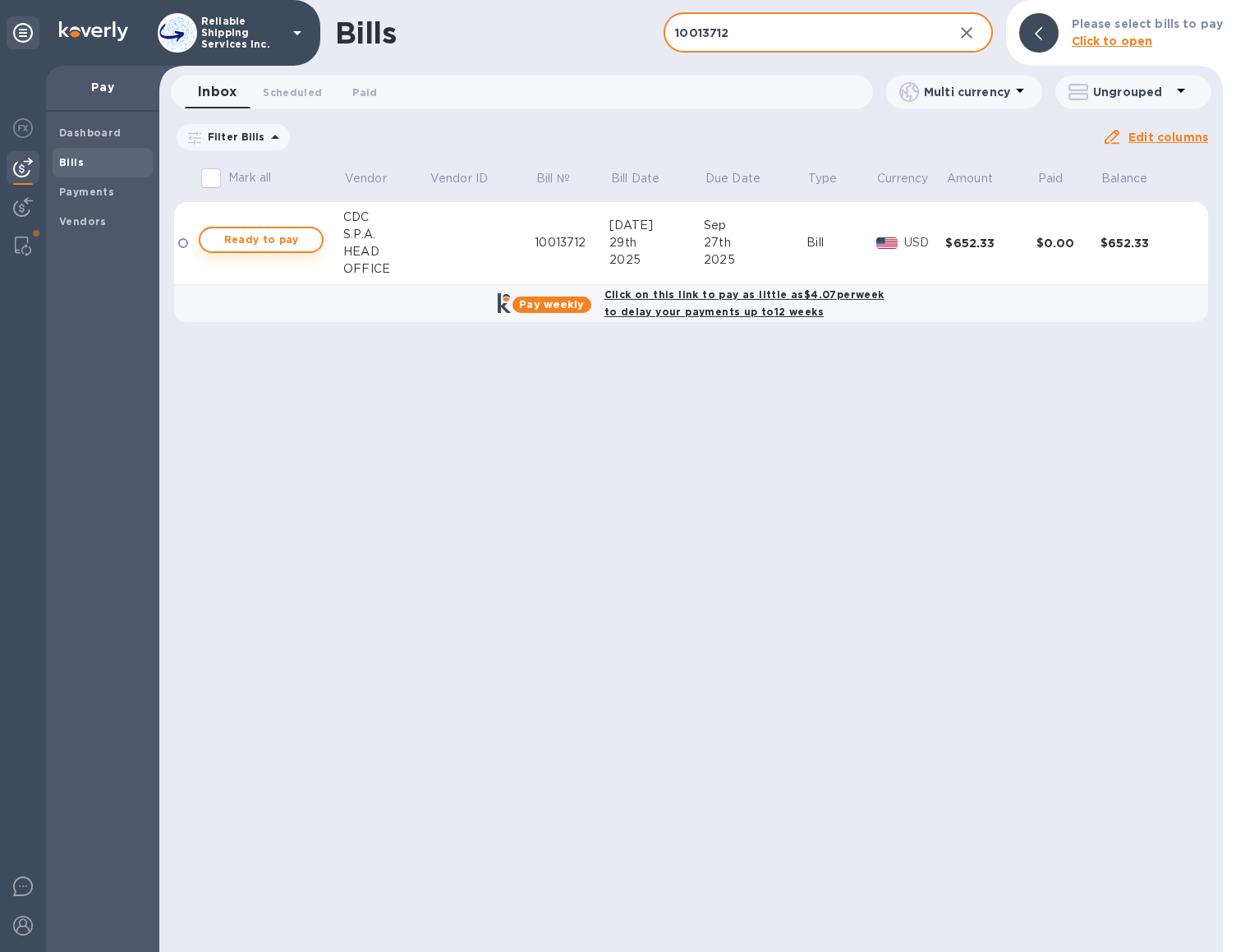
type input "10013712"
click at [238, 241] on span "Ready to pay" at bounding box center [261, 239] width 95 height 20
checkbox input "true"
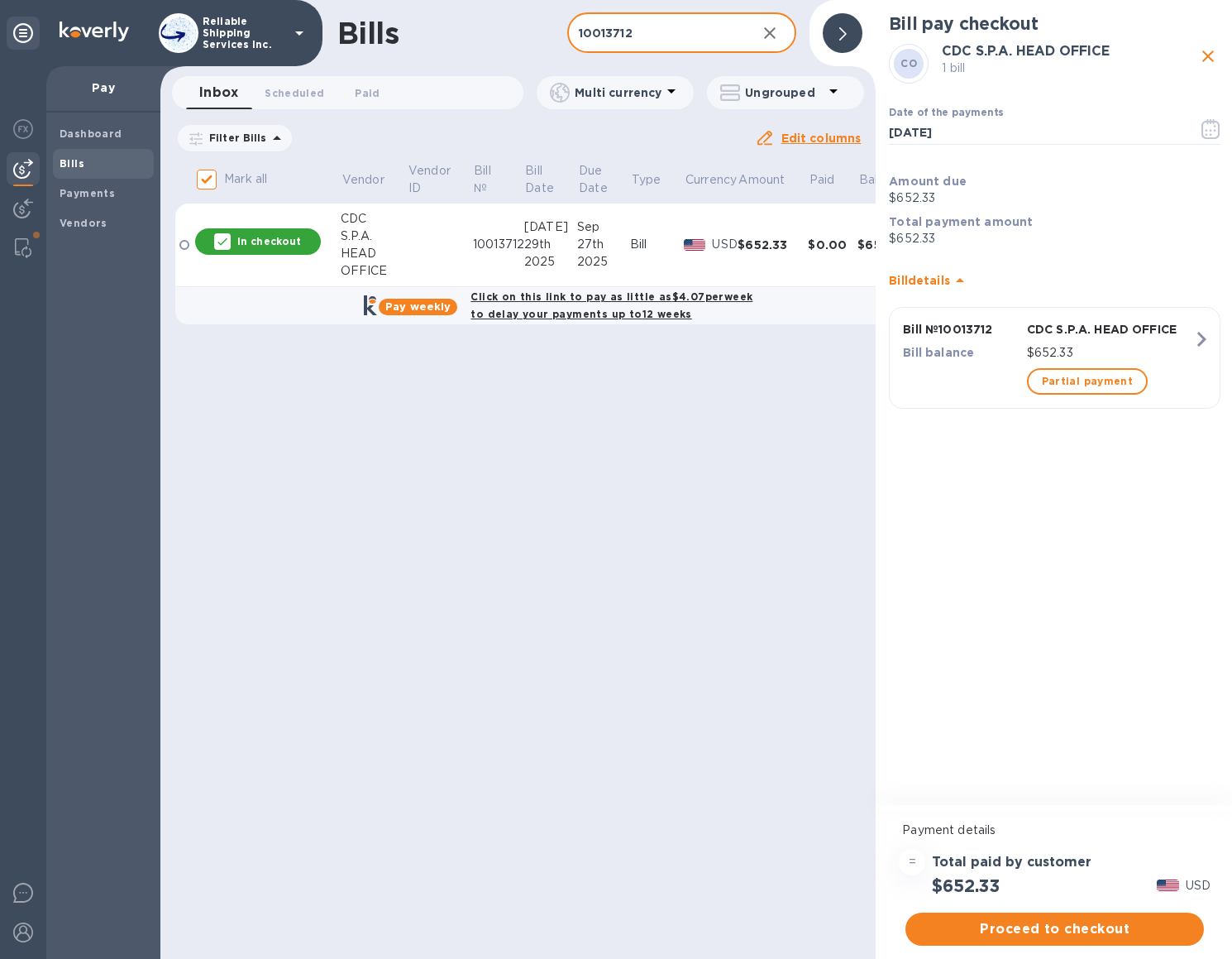
drag, startPoint x: 643, startPoint y: 36, endPoint x: 521, endPoint y: 25, distance: 122.5
click at [521, 25] on div "Bills 10013712 ​ Add bill" at bounding box center [518, 33] width 716 height 66
paste input "22813"
type input "10022813"
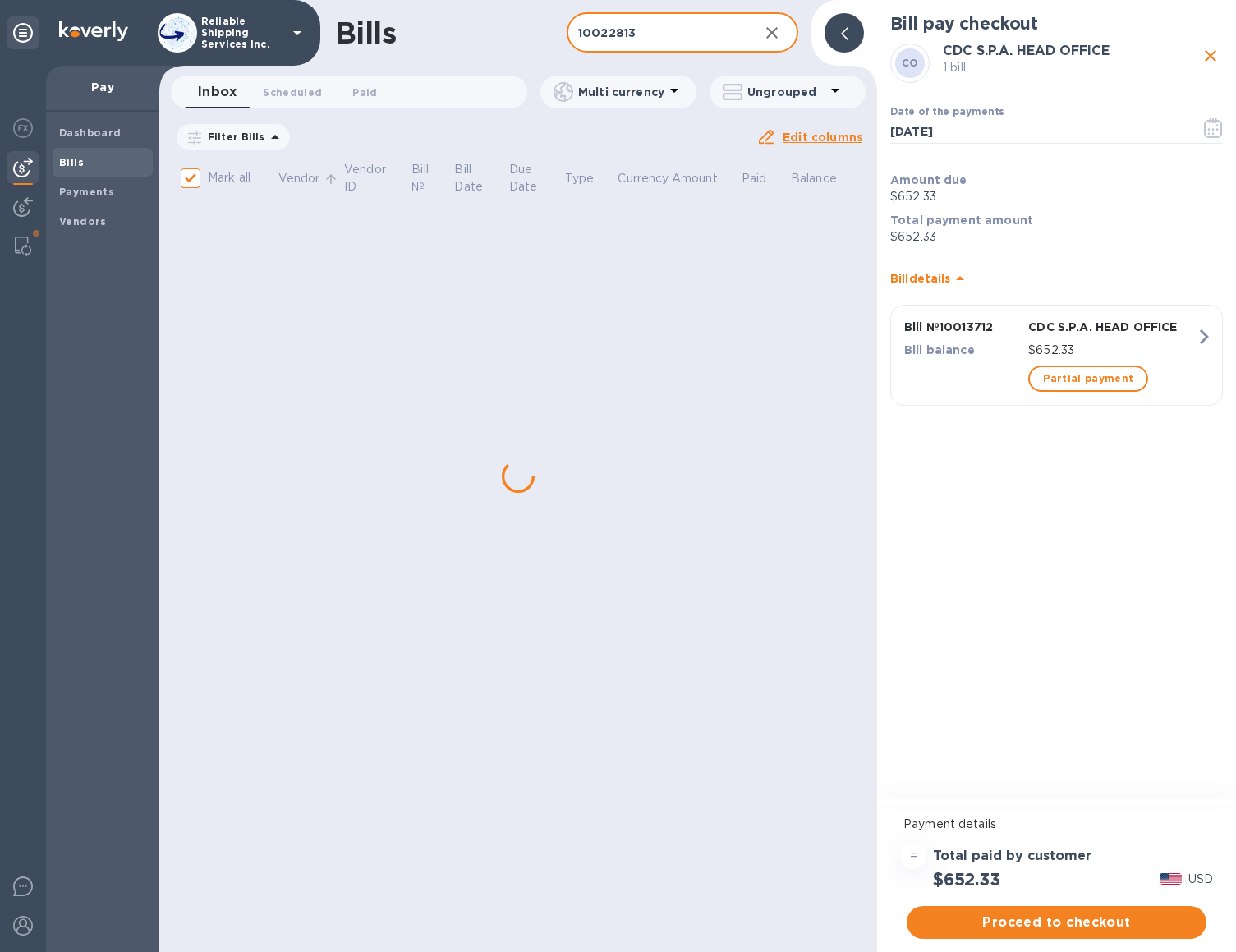
checkbox input "false"
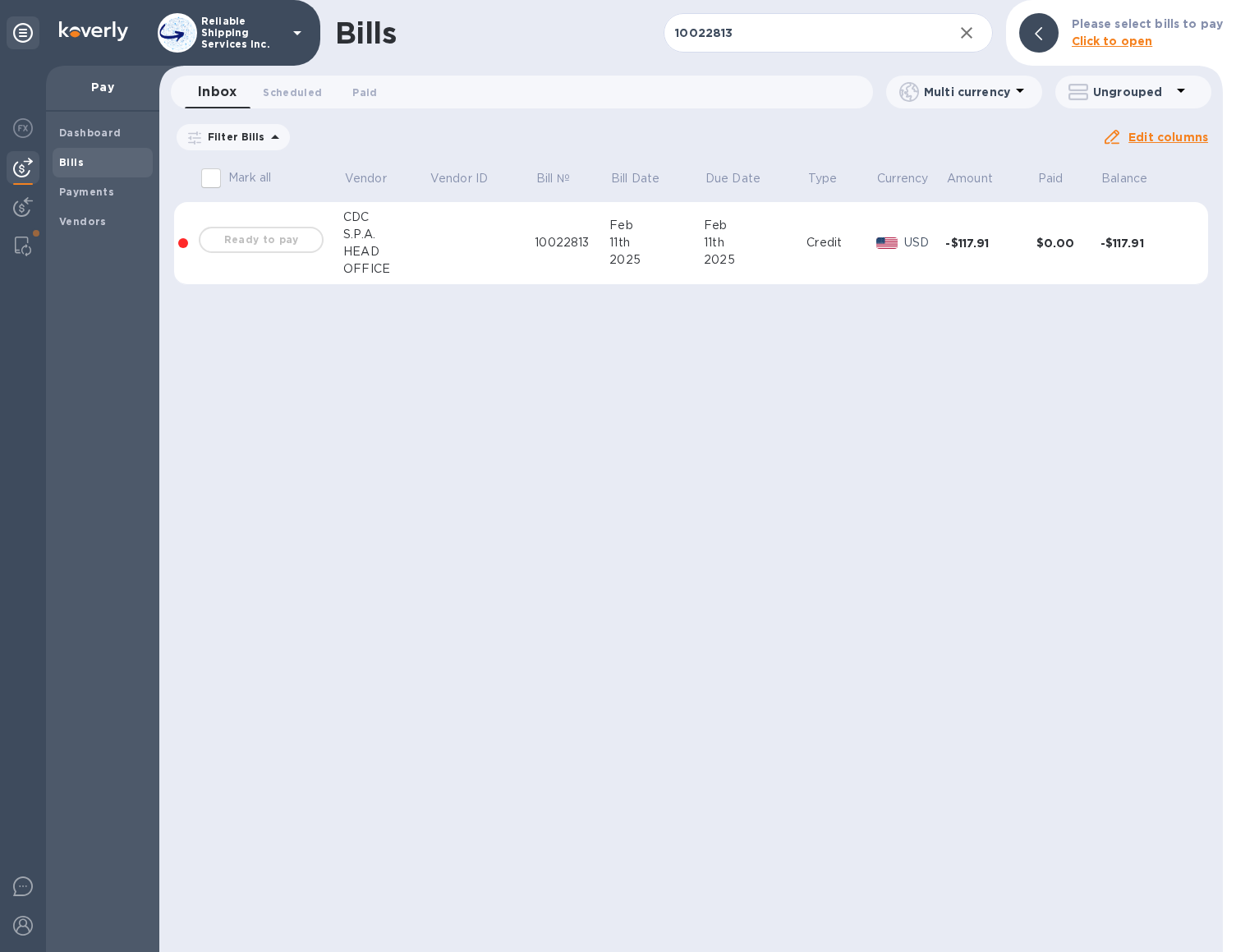
click at [283, 238] on div "Ready to pay" at bounding box center [260, 239] width 132 height 33
drag, startPoint x: 787, startPoint y: 29, endPoint x: 600, endPoint y: 44, distance: 187.6
click at [600, 44] on div "Bills 10022813 ​ Add bill Please select bills to pay Click to open" at bounding box center [691, 33] width 1063 height 65
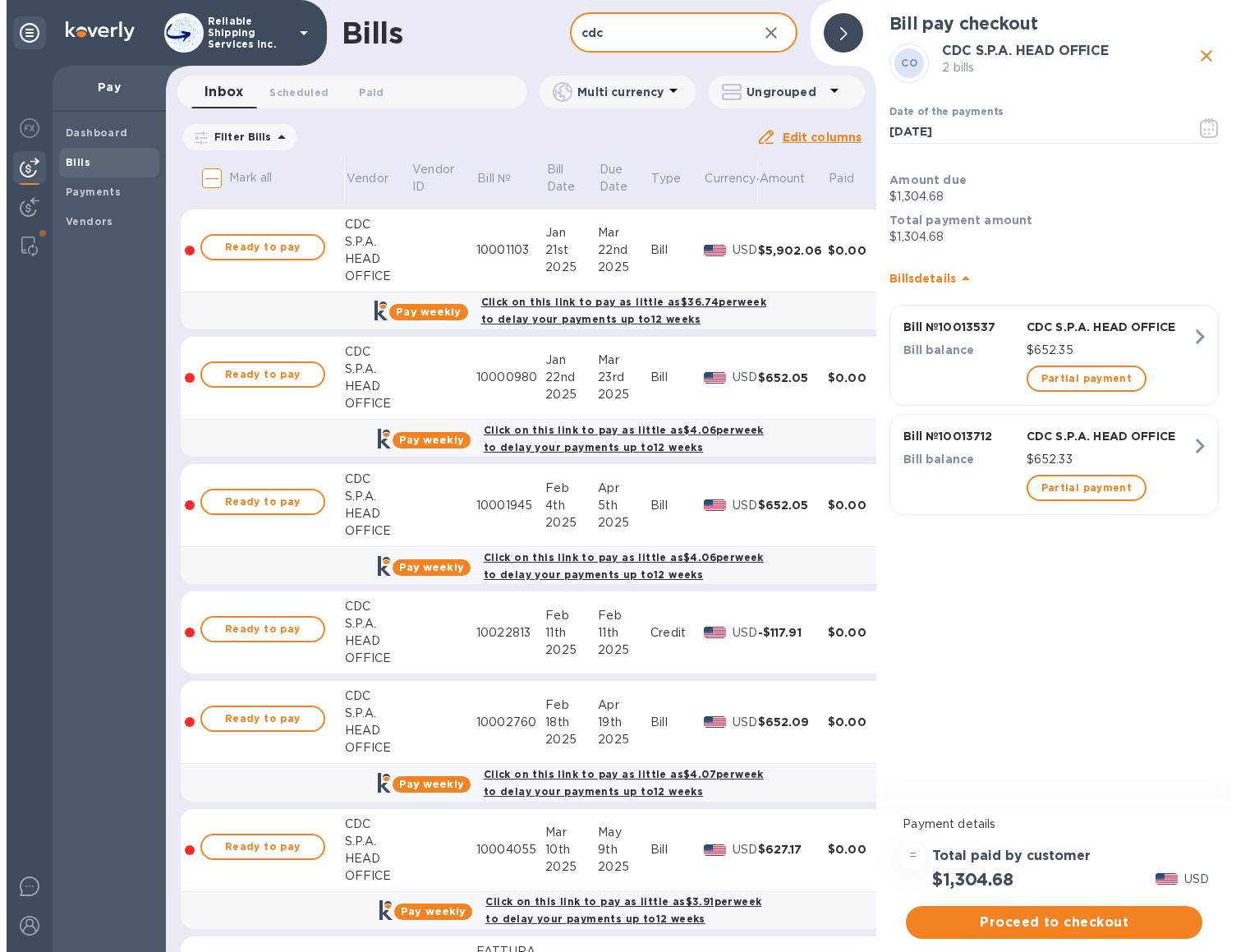
scroll to position [5665, 0]
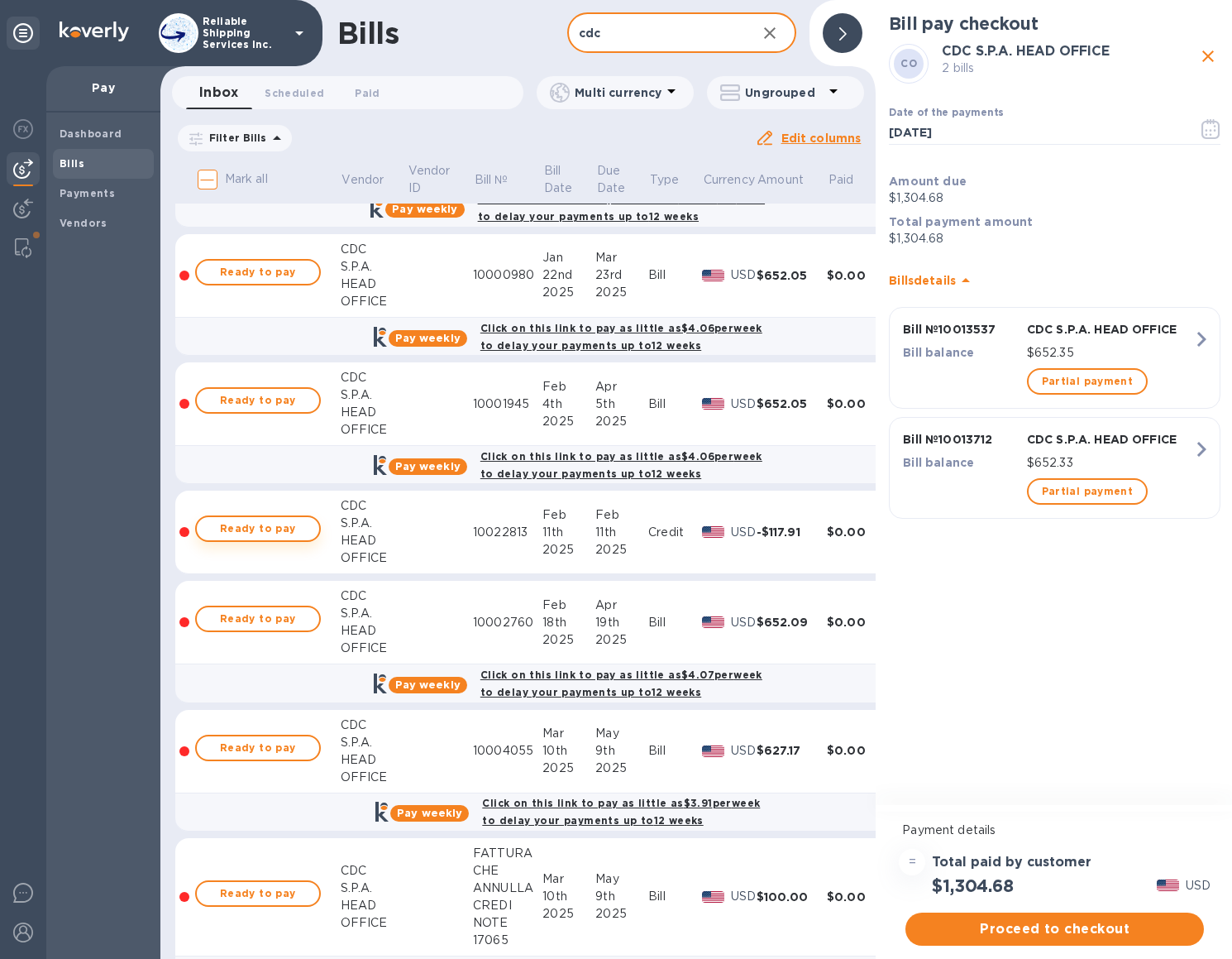
type input "cdc"
click at [262, 524] on span "Ready to pay" at bounding box center [258, 528] width 96 height 20
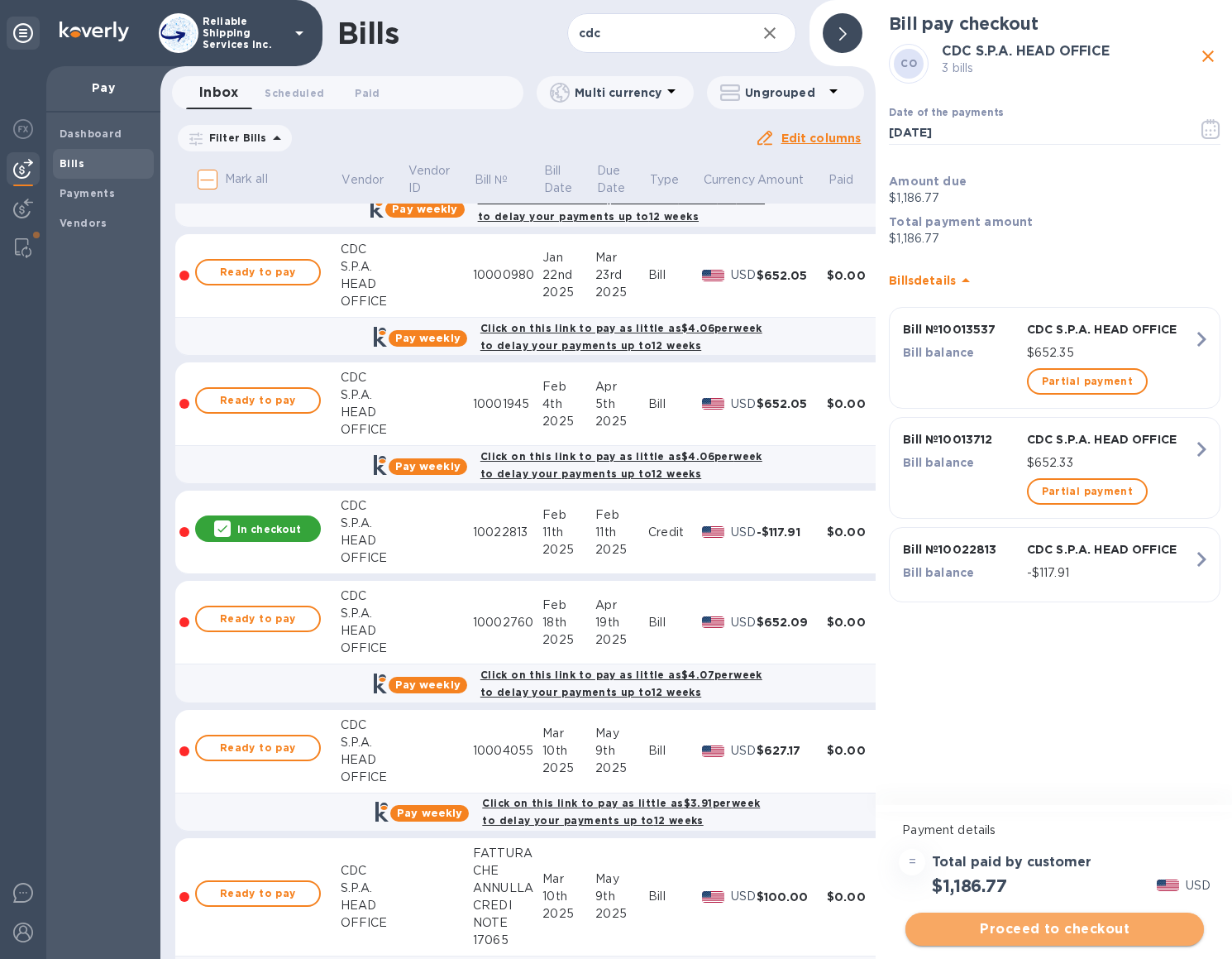
click at [1057, 891] on span "Proceed to checkout" at bounding box center [1055, 929] width 272 height 20
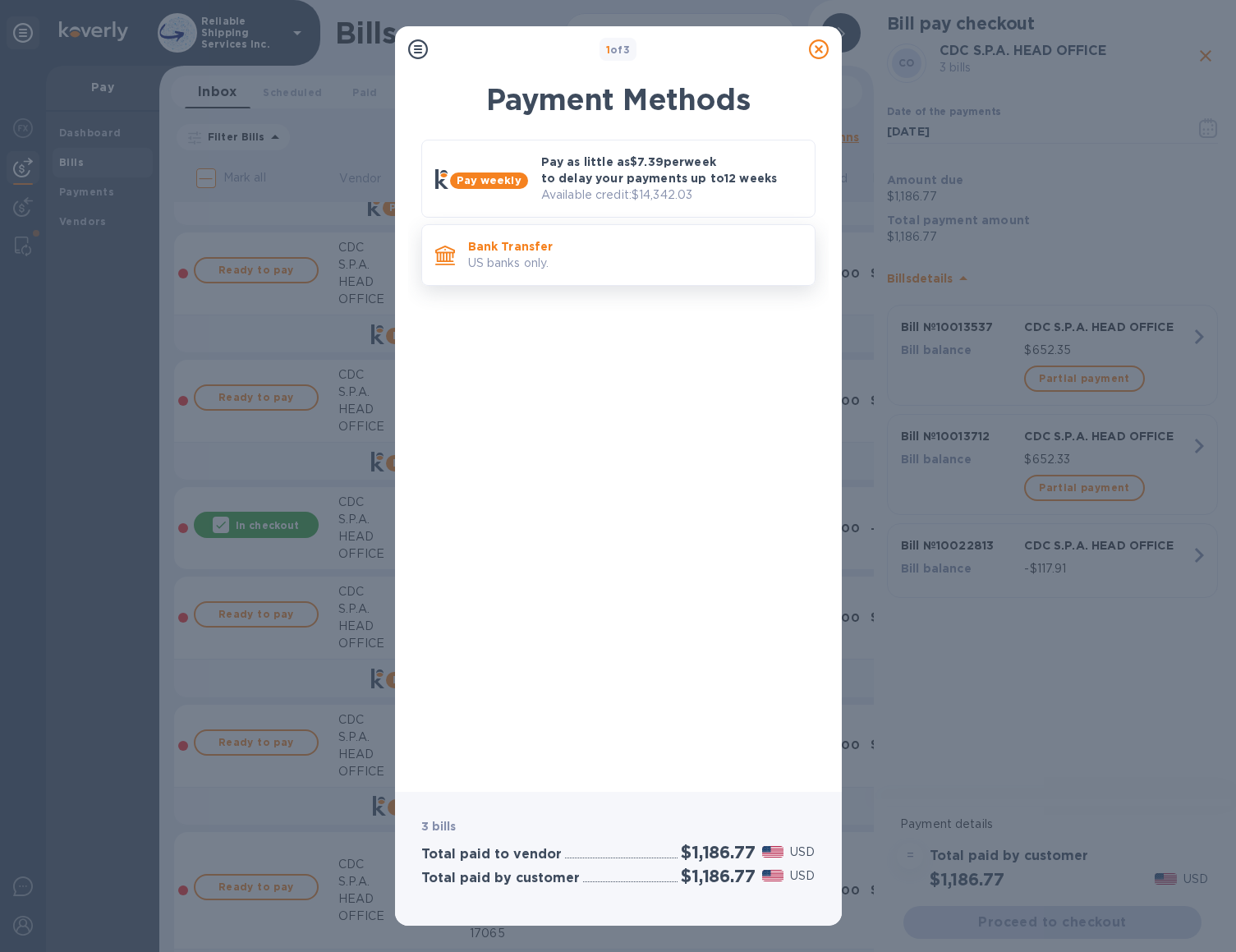
click at [573, 277] on div "Bank Transfer US banks only." at bounding box center [634, 254] width 346 height 47
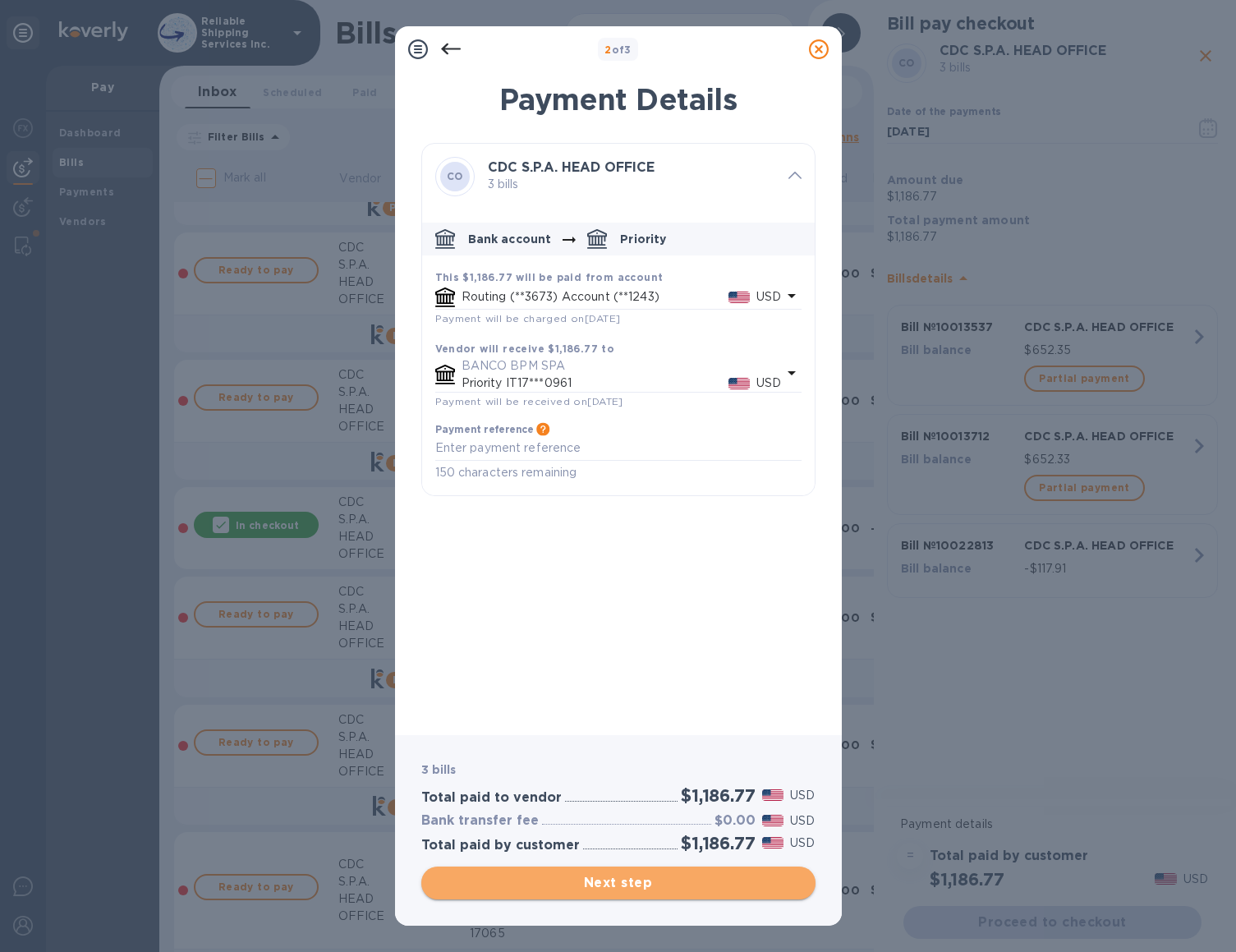
click at [713, 873] on span "Next step" at bounding box center [618, 883] width 368 height 20
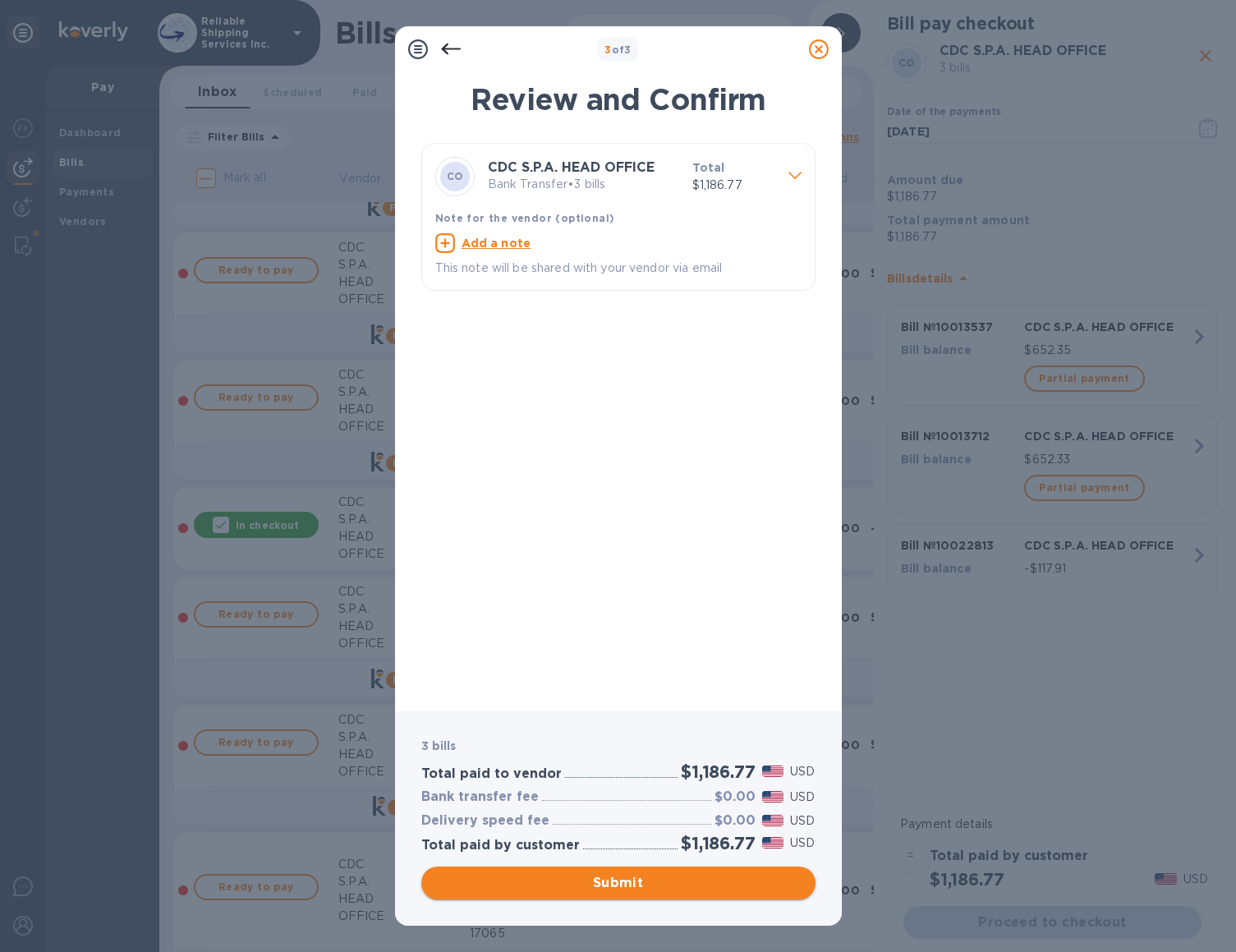
click at [637, 884] on span "Submit" at bounding box center [618, 883] width 368 height 20
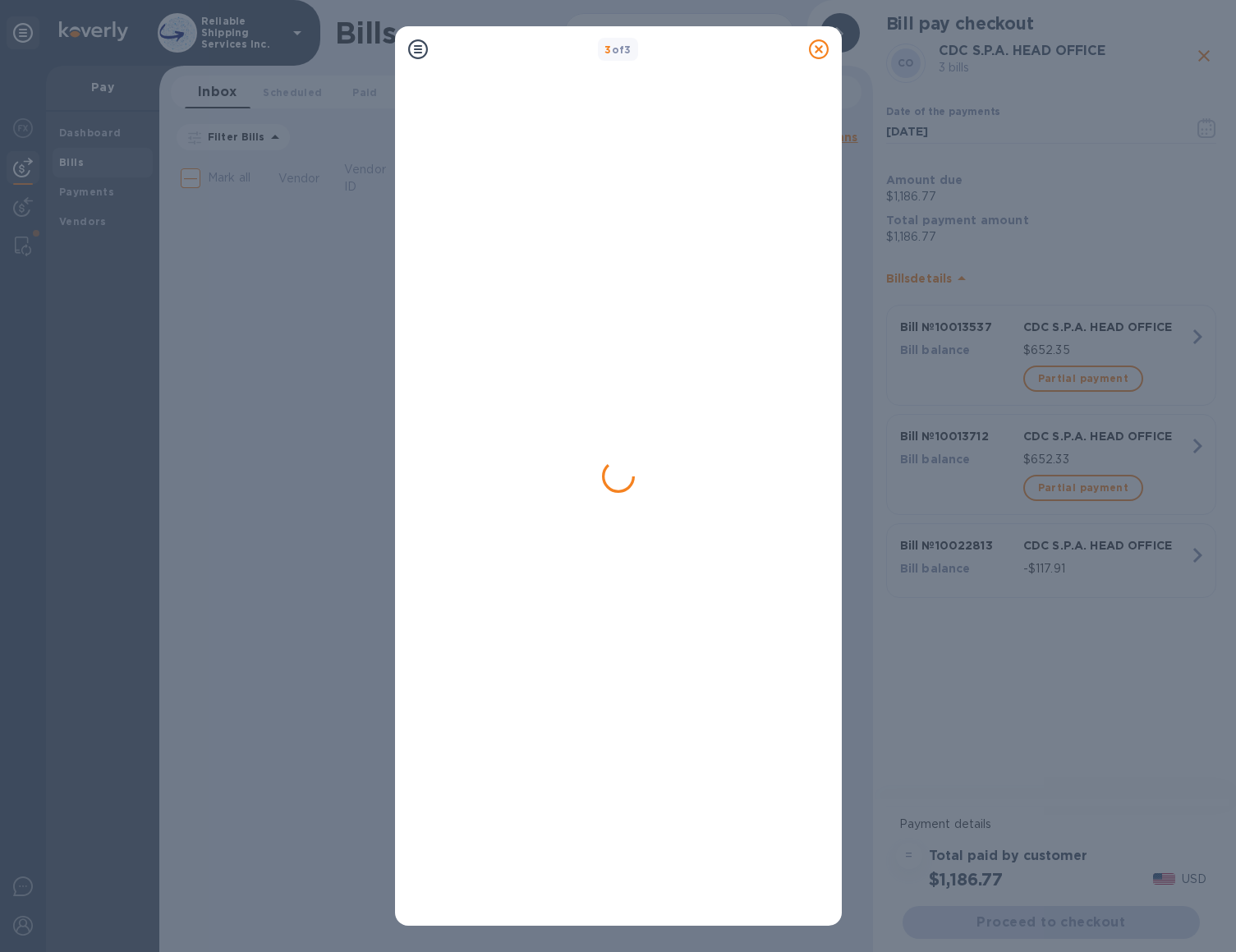
scroll to position [0, 0]
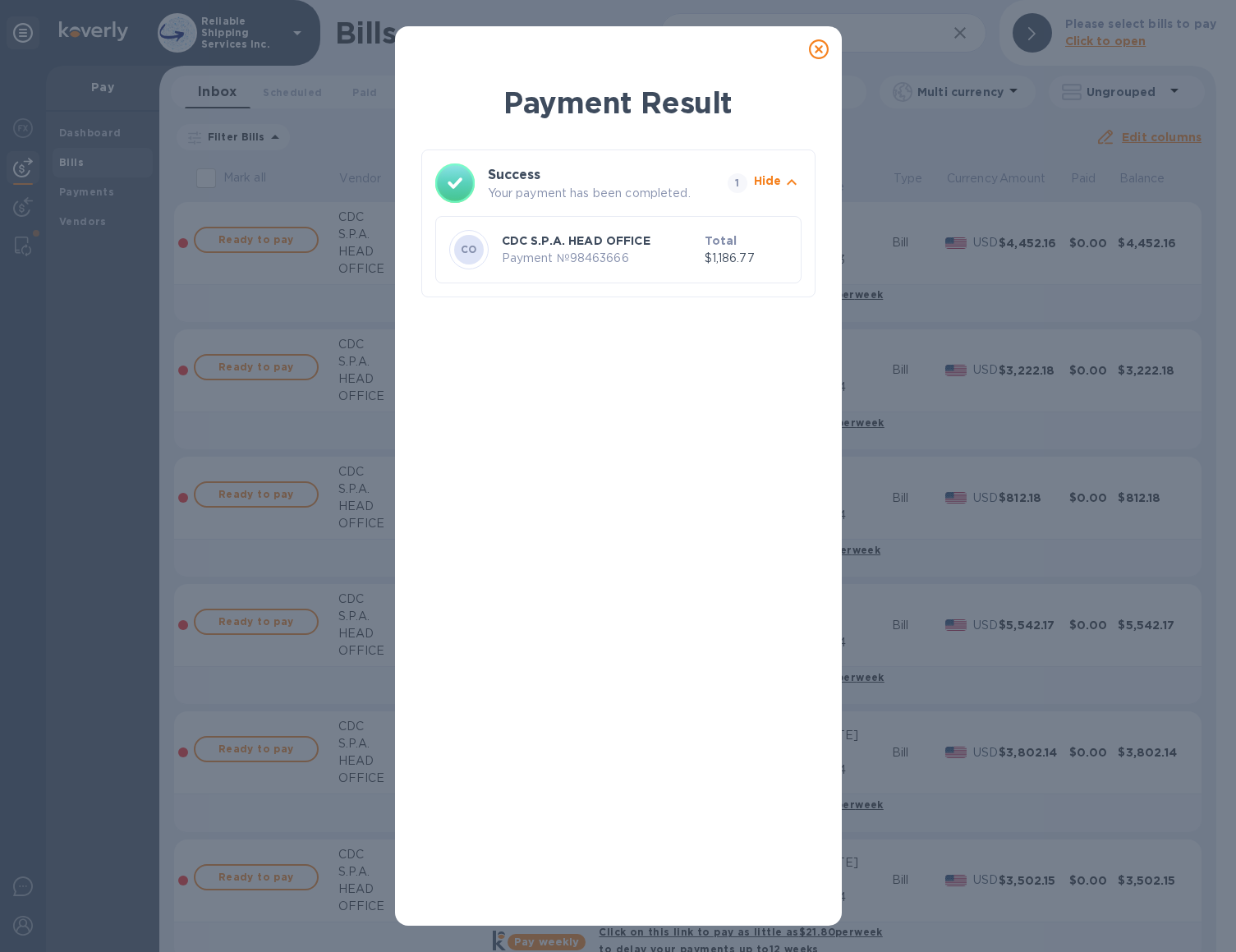
click at [817, 50] on icon at bounding box center [818, 49] width 20 height 20
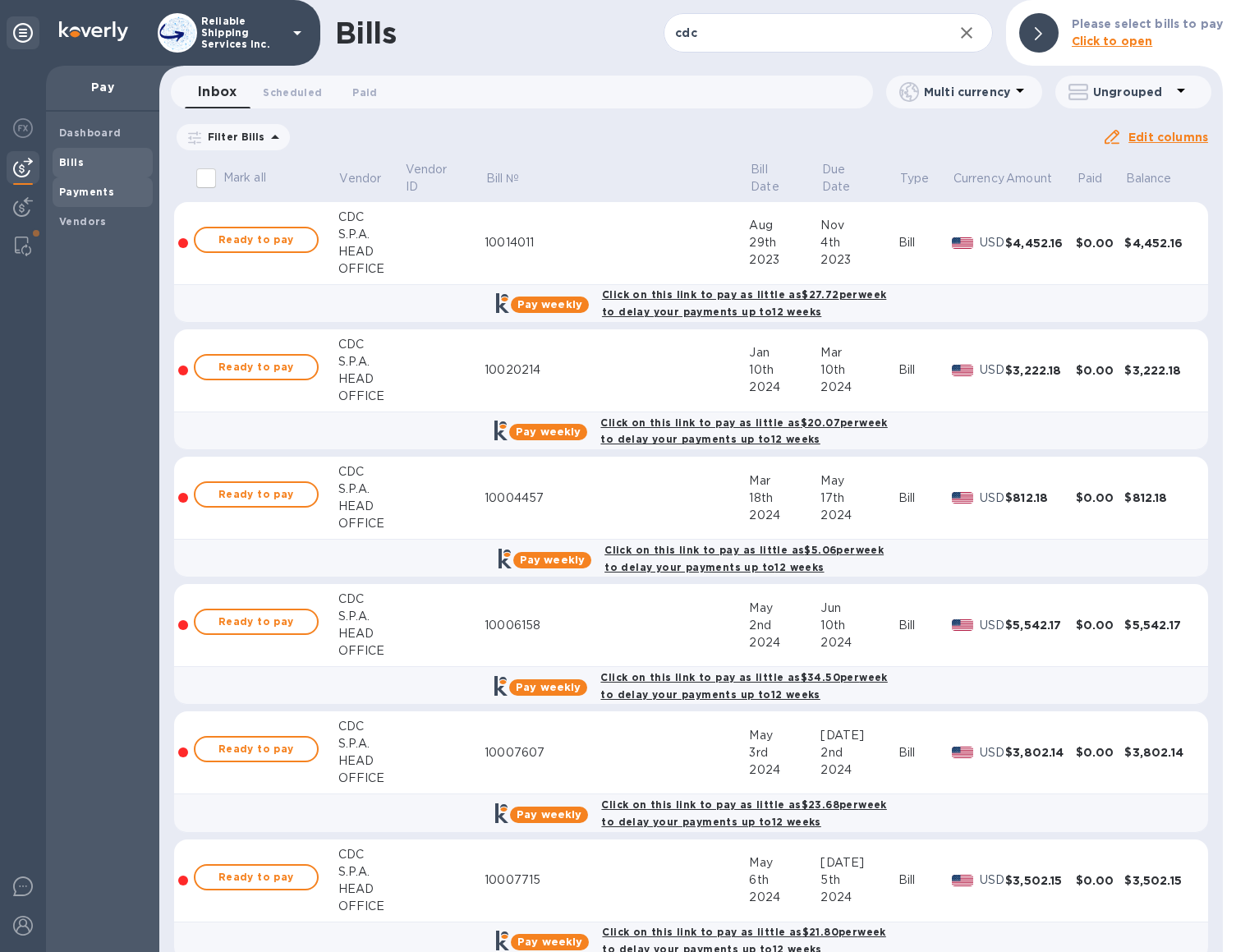
click at [92, 200] on span "Payments" at bounding box center [87, 192] width 55 height 17
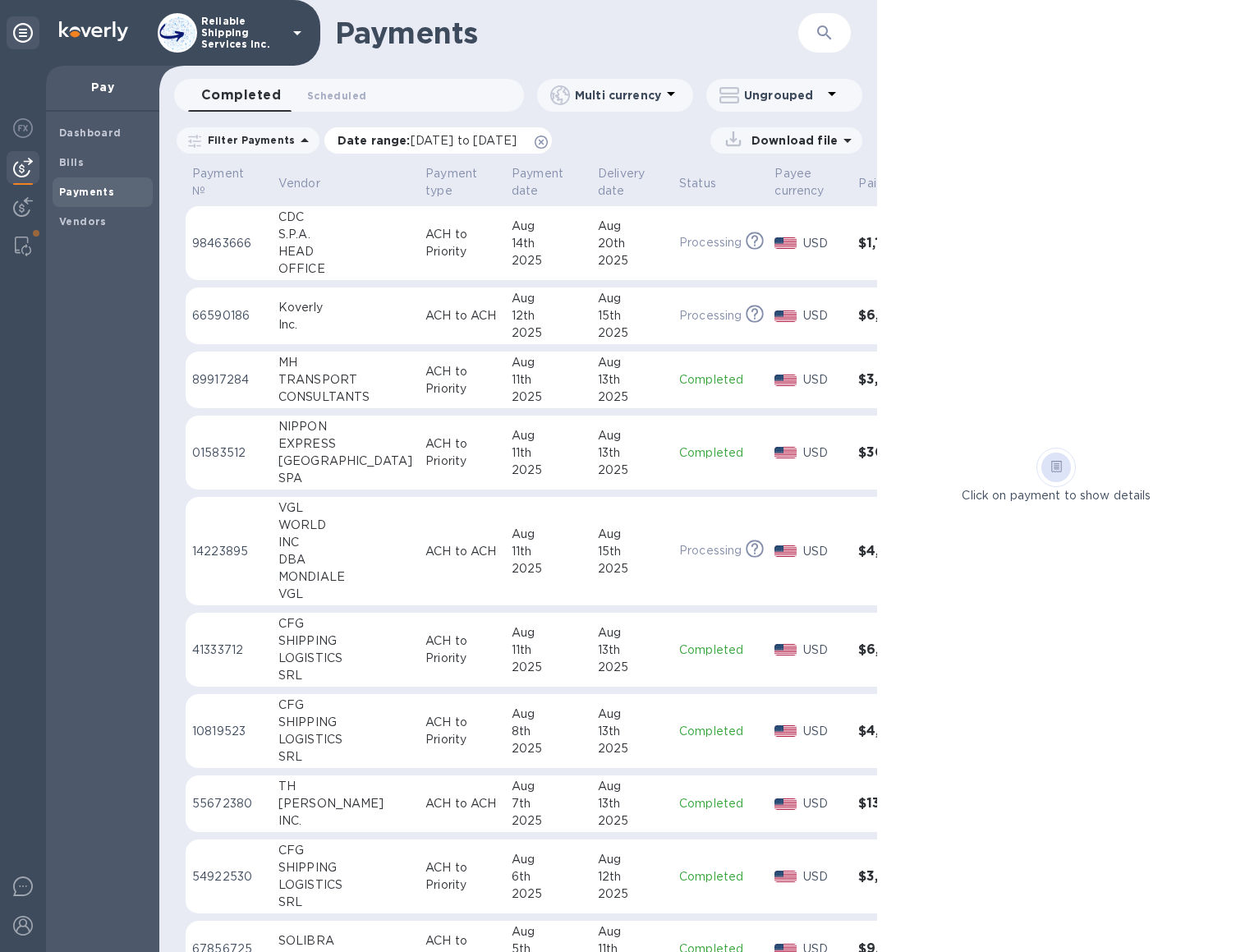
click at [547, 141] on icon at bounding box center [540, 142] width 13 height 13
click at [541, 255] on td "[DATE]" at bounding box center [547, 242] width 86 height 74
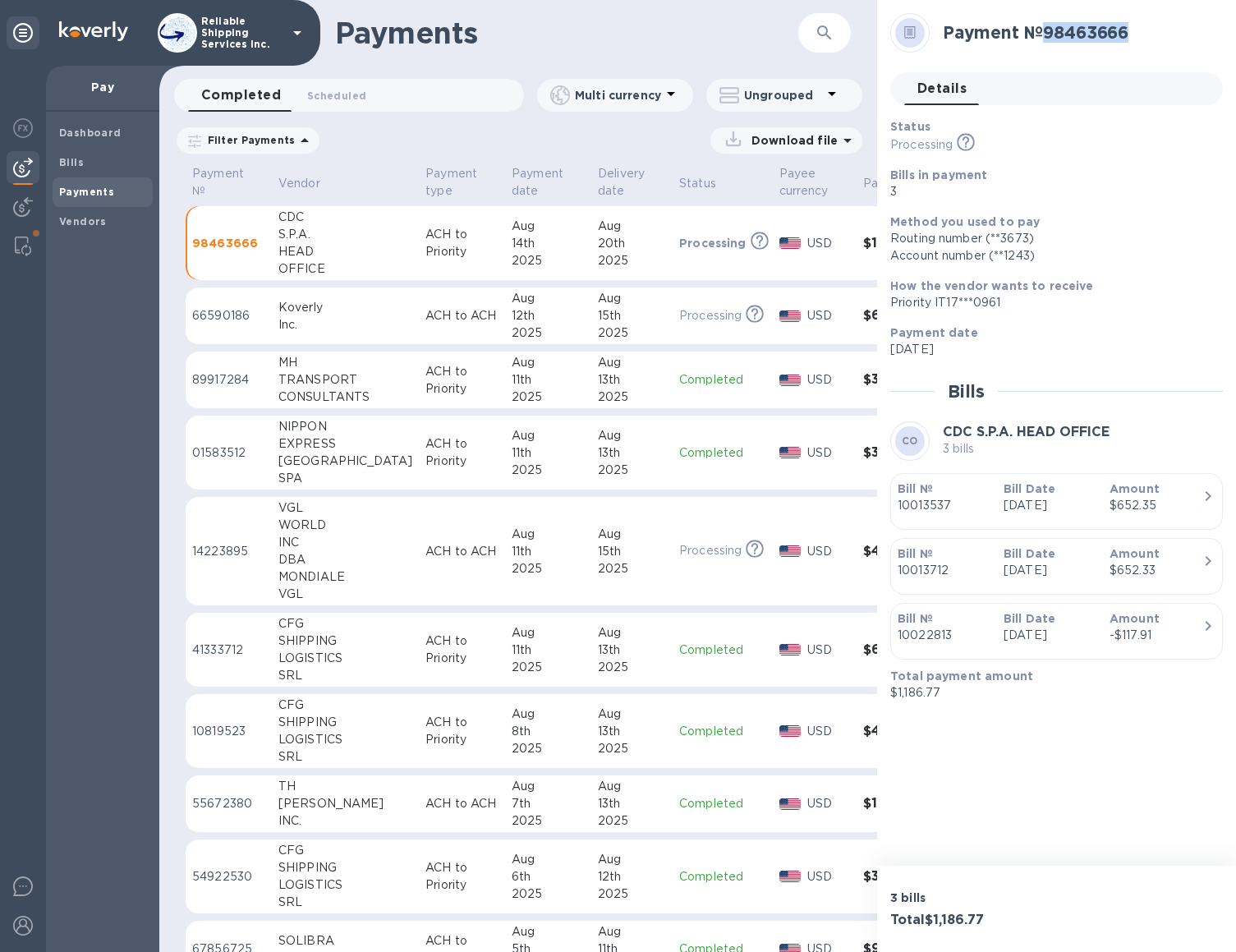
drag, startPoint x: 1030, startPoint y: 207, endPoint x: 1050, endPoint y: 32, distance: 176.1
click at [1050, 32] on h2 "Payment № 98463666" at bounding box center [1076, 32] width 267 height 21
copy h2 "98463666"
